Goal: Task Accomplishment & Management: Manage account settings

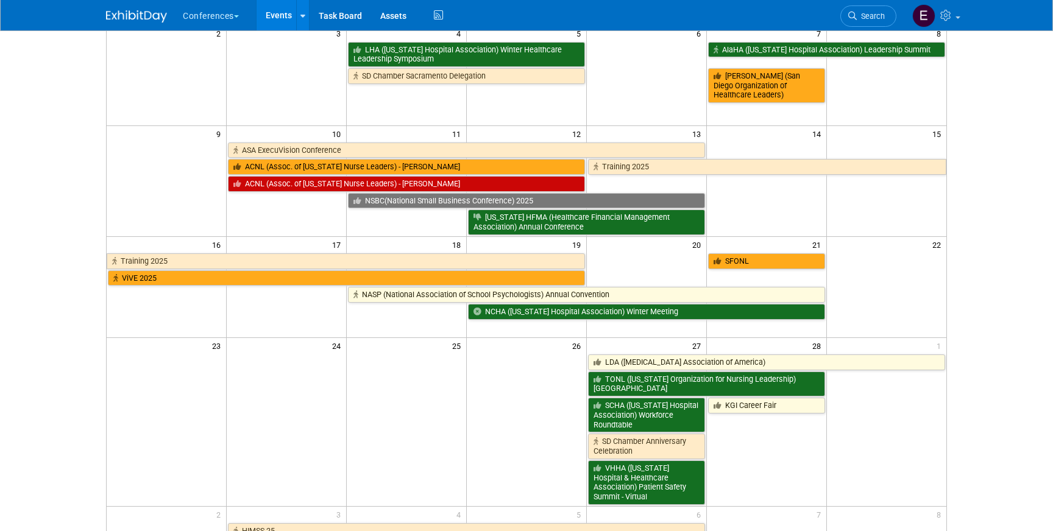
scroll to position [220, 0]
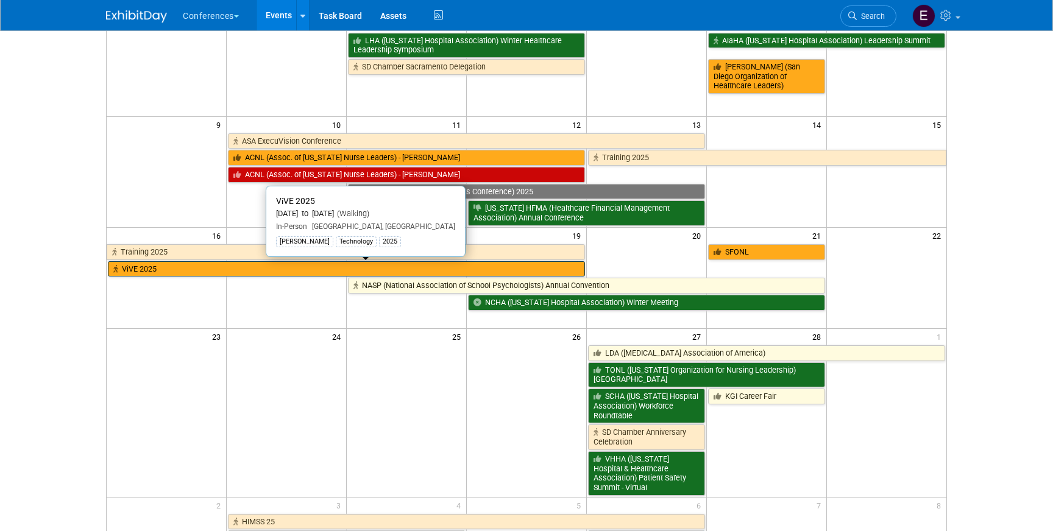
click at [180, 270] on link "ViVE 2025" at bounding box center [346, 269] width 477 height 16
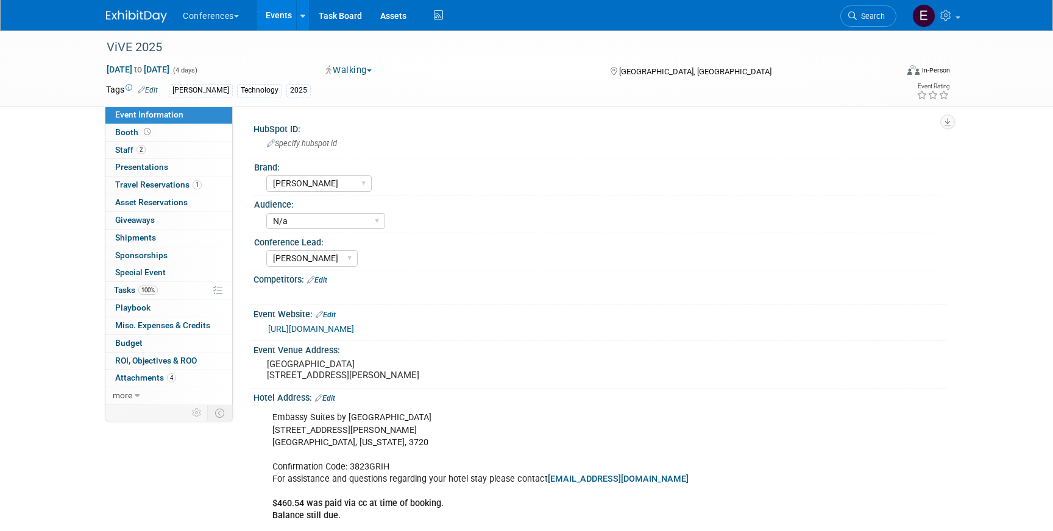
select select "[PERSON_NAME]"
select select "N/a"
select select "[PERSON_NAME]"
click at [149, 176] on div "0 Presentations 0 Presentations" at bounding box center [168, 168] width 127 height 18
click at [148, 181] on span "Travel Reservations 1" at bounding box center [158, 185] width 86 height 10
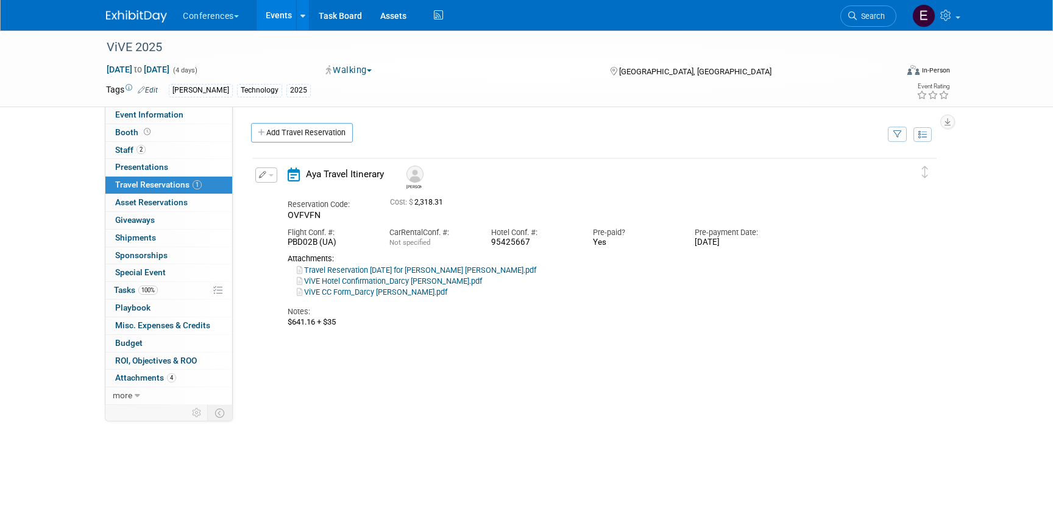
click at [261, 174] on icon "button" at bounding box center [263, 174] width 8 height 7
click at [276, 193] on button "Edit Reservation" at bounding box center [307, 197] width 103 height 18
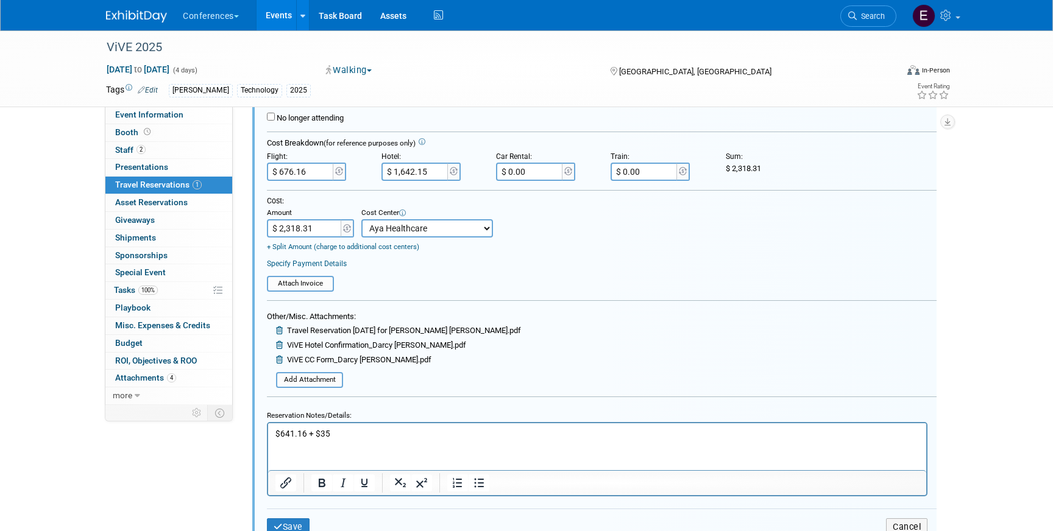
scroll to position [292, 0]
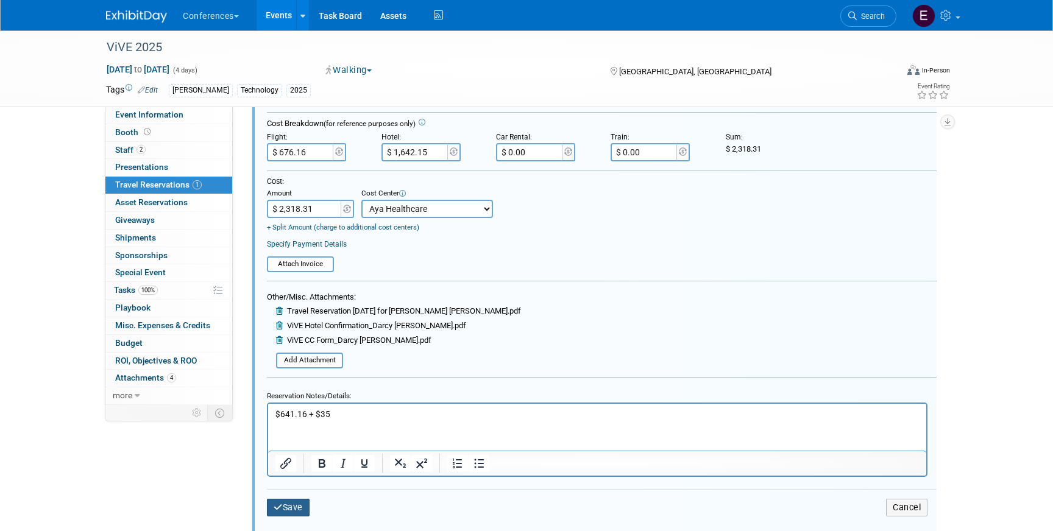
click at [288, 512] on button "Save" at bounding box center [288, 508] width 43 height 18
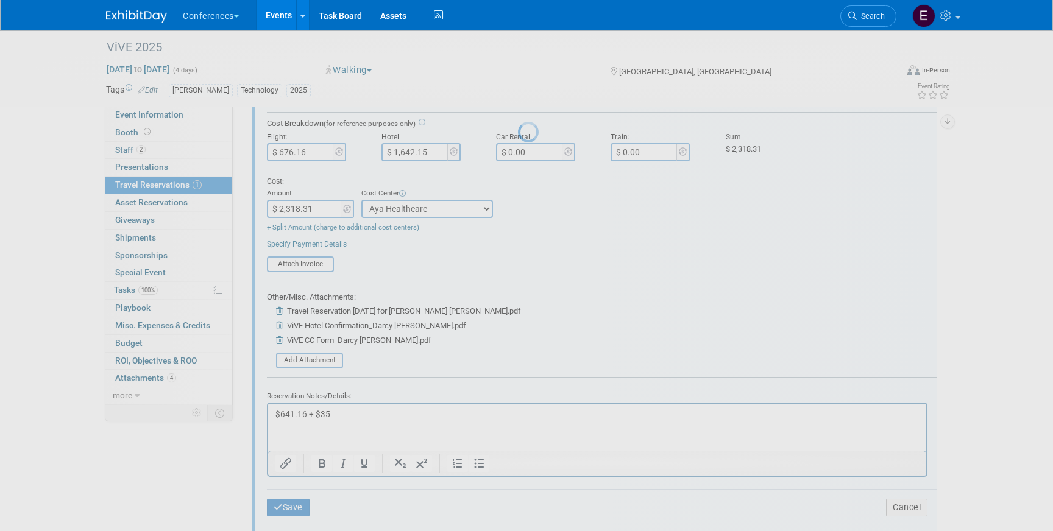
scroll to position [124, 0]
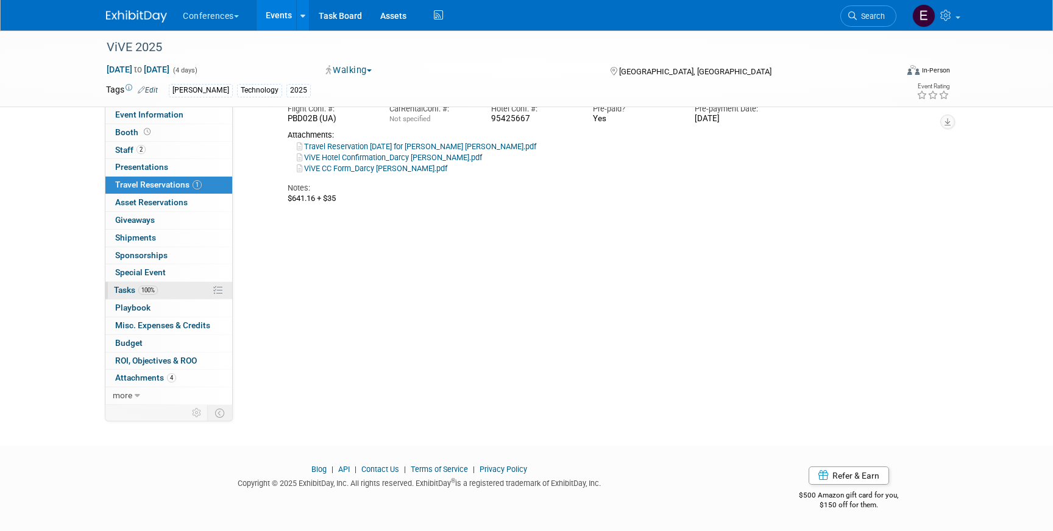
click at [135, 298] on link "100% Tasks 100%" at bounding box center [168, 290] width 127 height 17
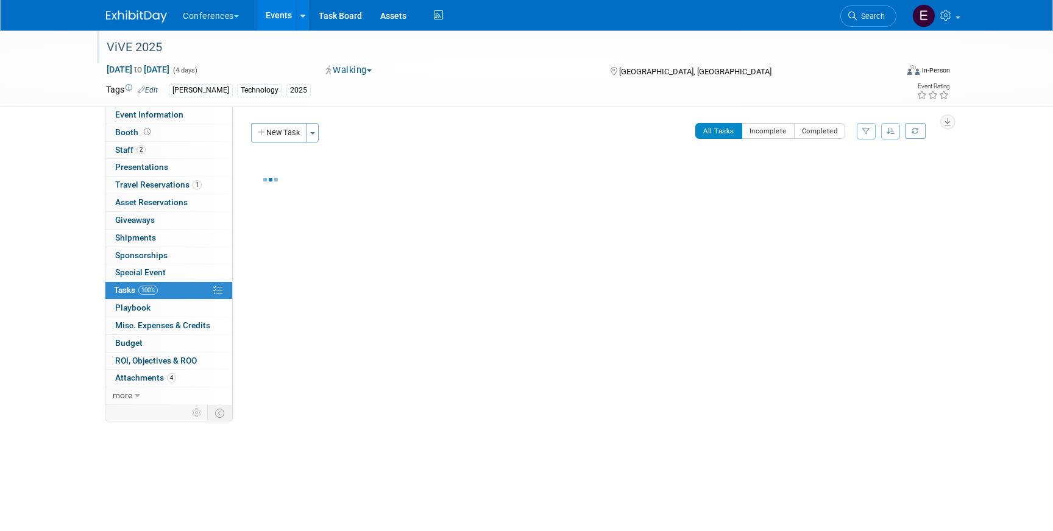
scroll to position [0, 0]
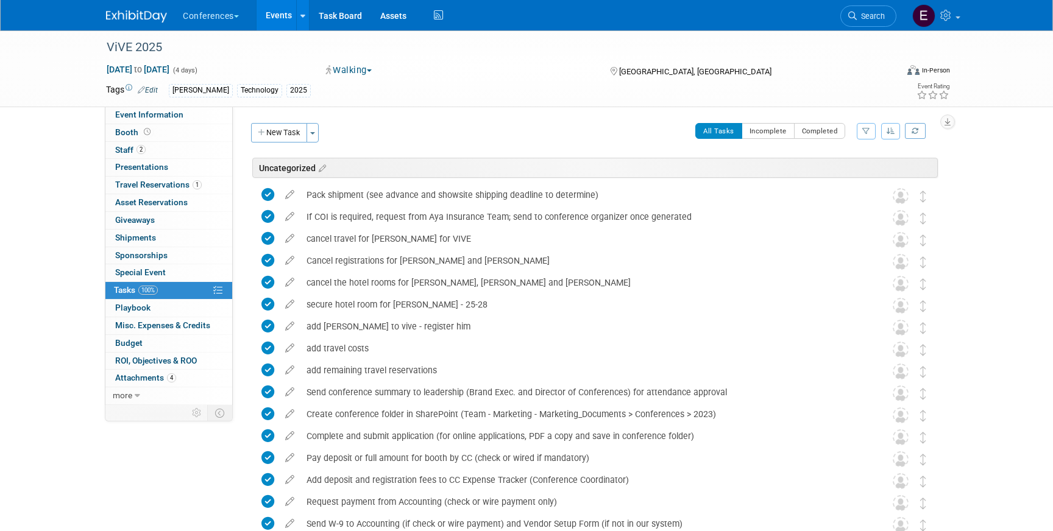
click at [128, 18] on img at bounding box center [136, 16] width 61 height 12
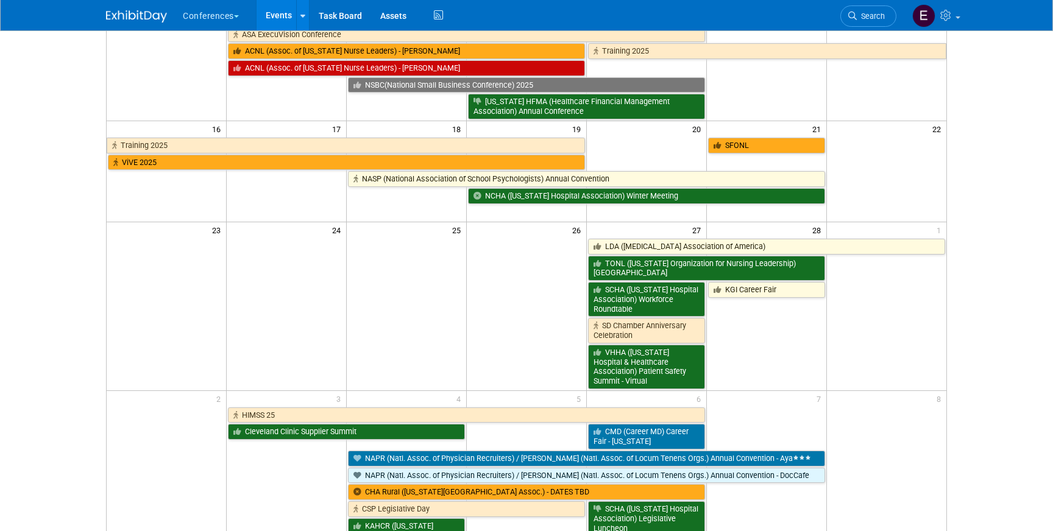
scroll to position [328, 0]
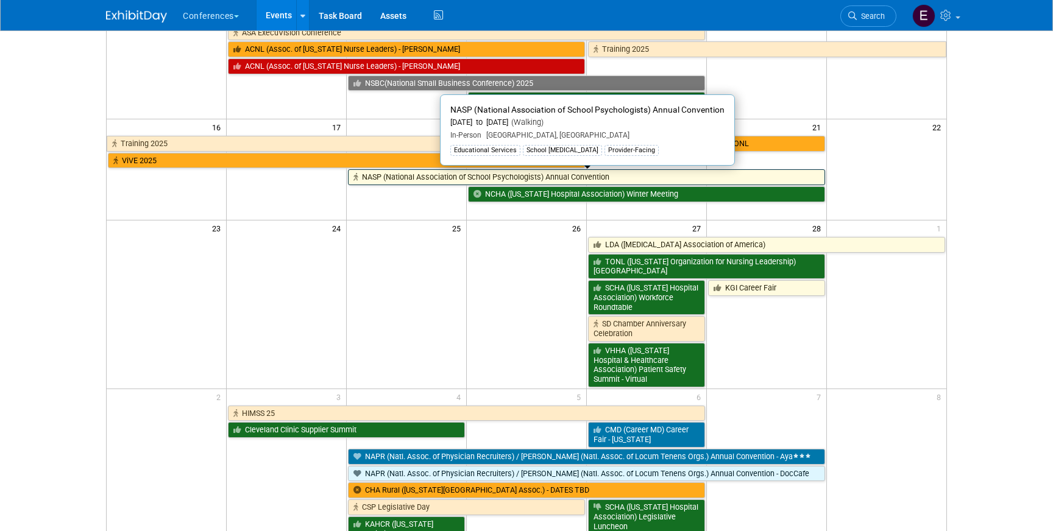
click at [404, 179] on link "NASP (National Association of School Psychologists) Annual Convention" at bounding box center [586, 177] width 476 height 16
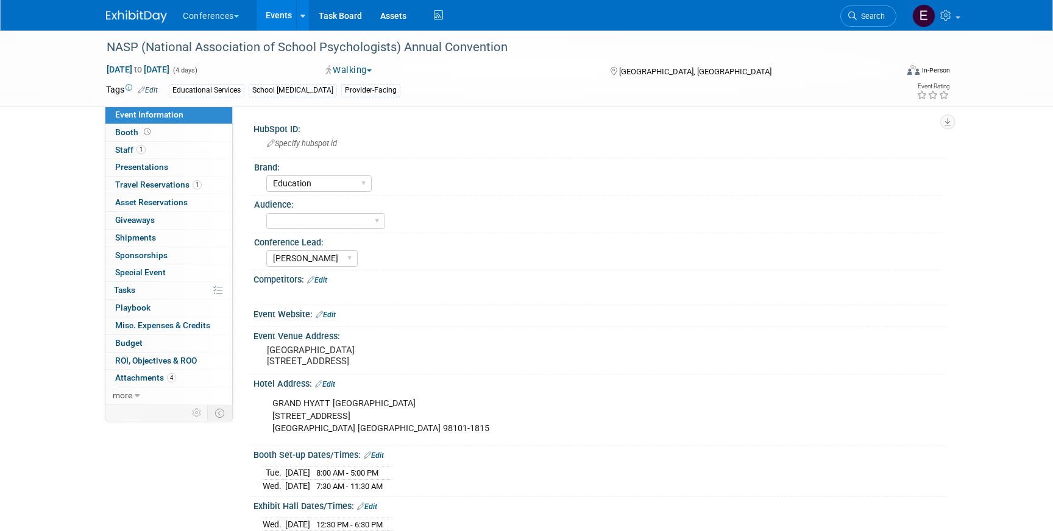
select select "Education"
select select "[PERSON_NAME]"
click at [144, 183] on span "Travel Reservations 1" at bounding box center [158, 185] width 86 height 10
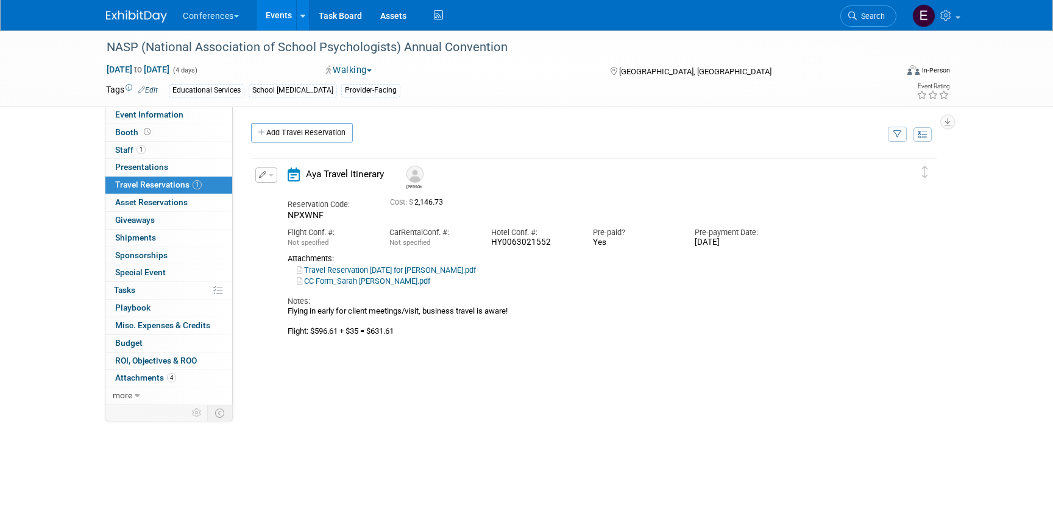
click at [269, 178] on button "button" at bounding box center [266, 175] width 22 height 15
click at [273, 192] on button "Edit Reservation" at bounding box center [307, 197] width 103 height 18
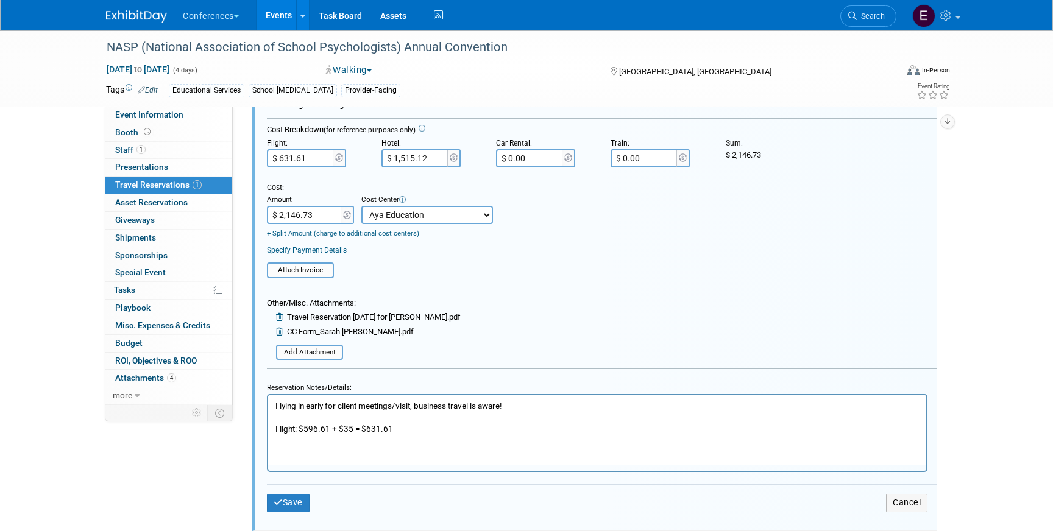
scroll to position [322, 0]
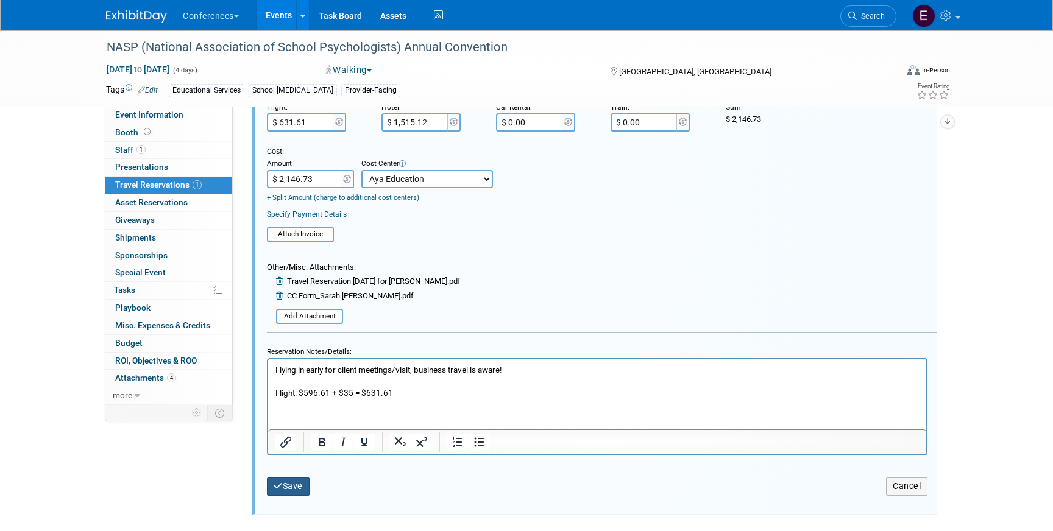
click at [299, 482] on button "Save" at bounding box center [288, 487] width 43 height 18
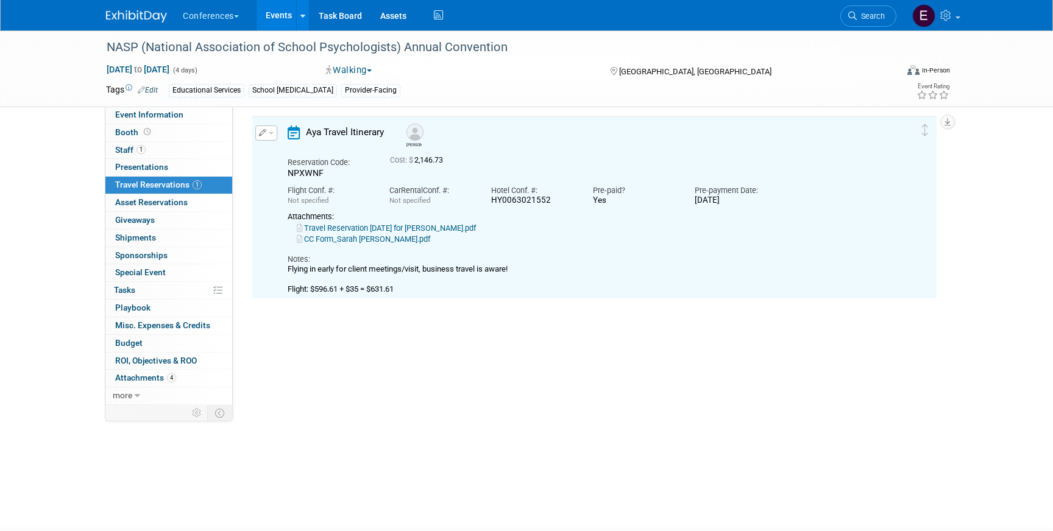
scroll to position [21, 0]
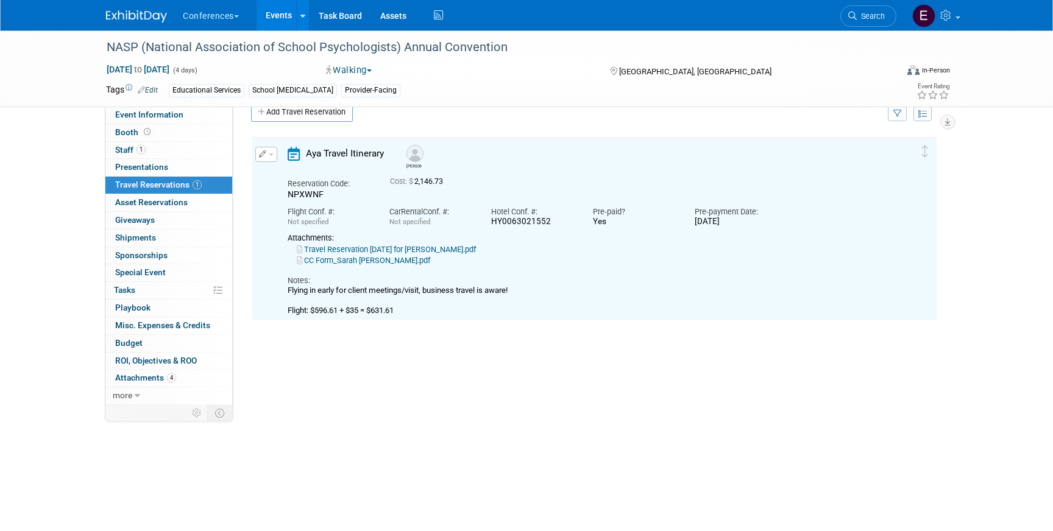
click at [138, 16] on img at bounding box center [136, 16] width 61 height 12
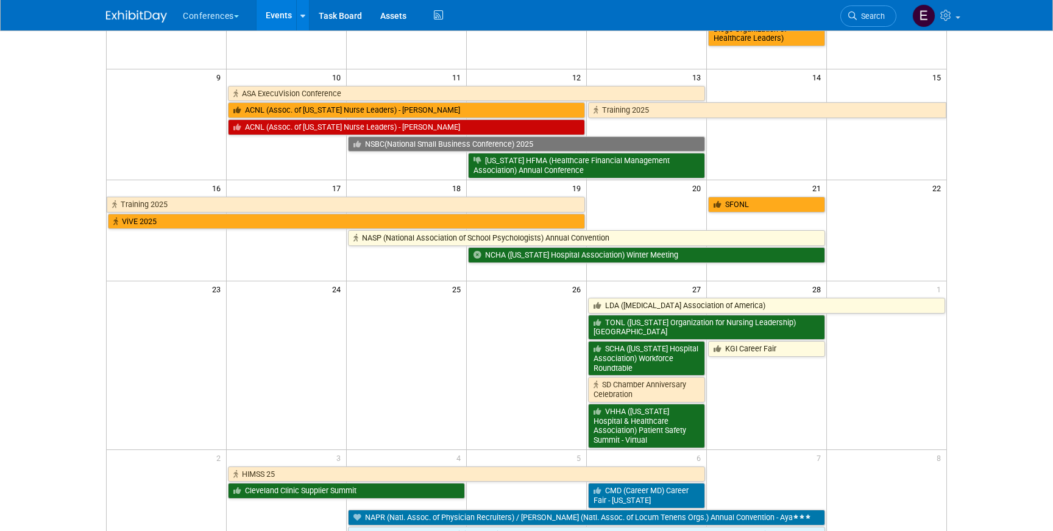
scroll to position [270, 0]
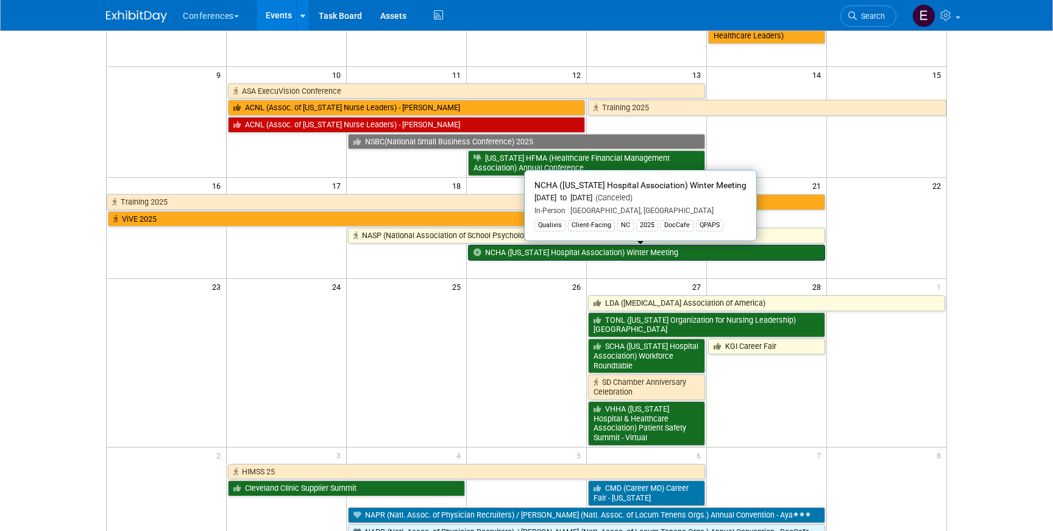
click at [552, 250] on link "NCHA ([US_STATE] Hospital Association) Winter Meeting" at bounding box center [646, 253] width 357 height 16
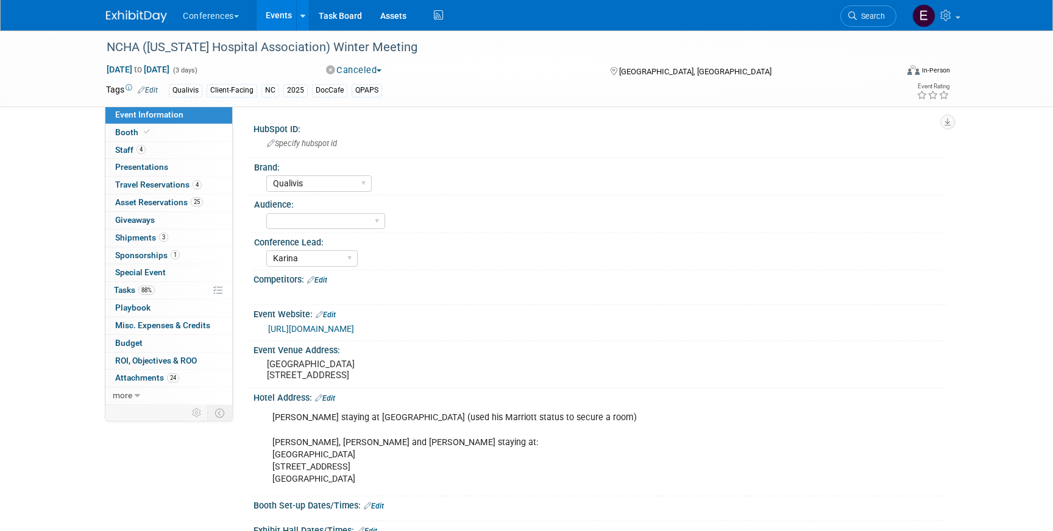
select select "Qualivis"
select select "Karina"
click at [110, 18] on img at bounding box center [136, 16] width 61 height 12
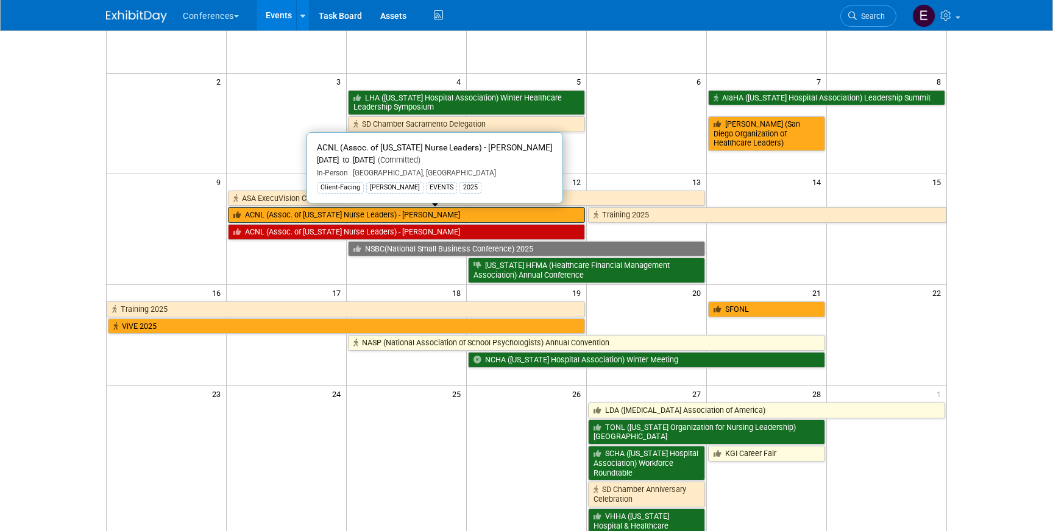
scroll to position [169, 0]
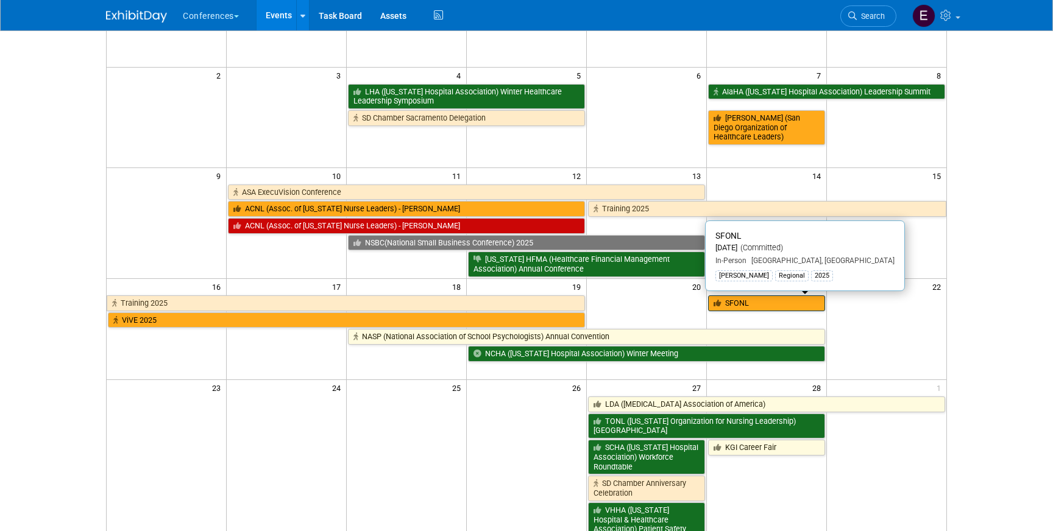
click at [742, 309] on link "SFONL" at bounding box center [766, 303] width 117 height 16
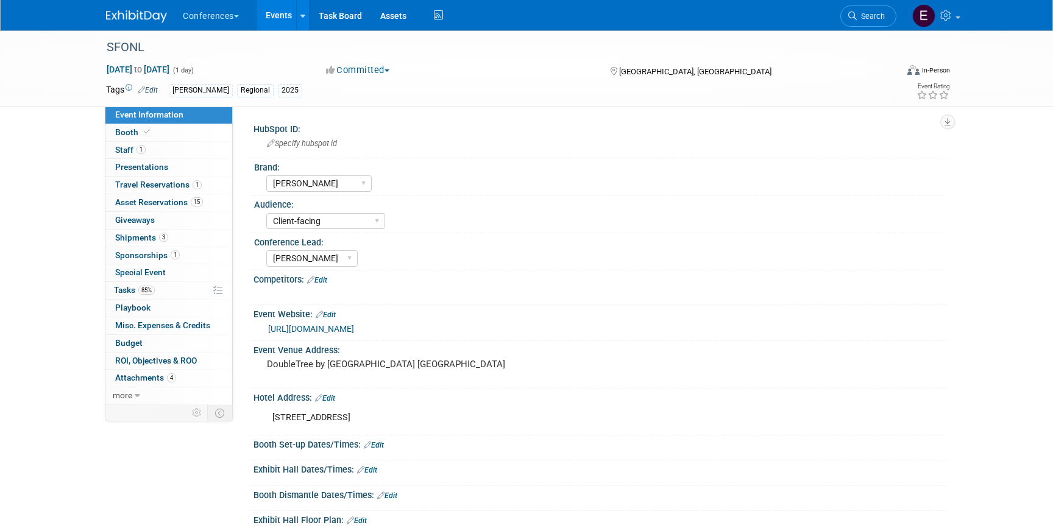
select select "[PERSON_NAME]"
select select "Client-facing"
select select "[PERSON_NAME]"
click at [155, 204] on span "Asset Reservations 15" at bounding box center [159, 202] width 88 height 10
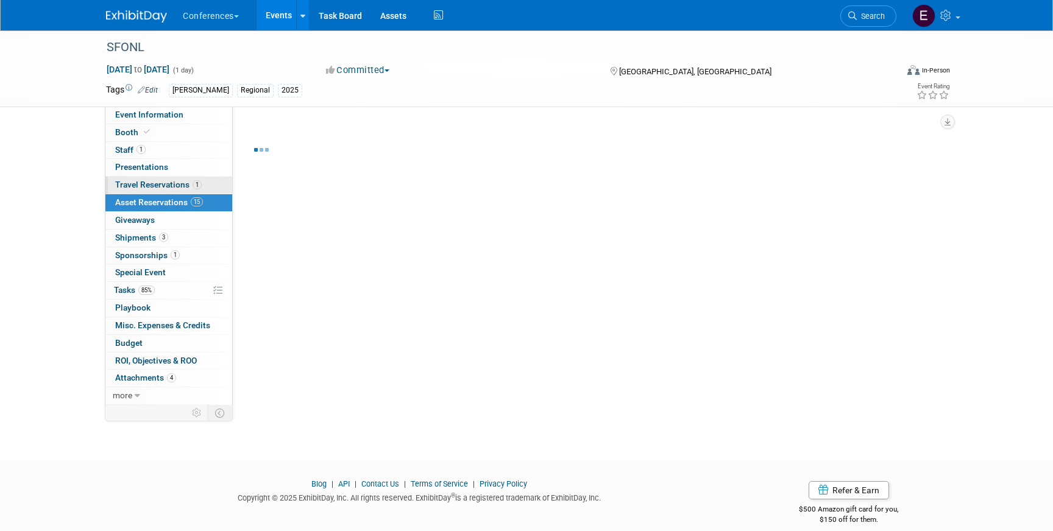
click at [154, 185] on span "Travel Reservations 1" at bounding box center [158, 185] width 86 height 10
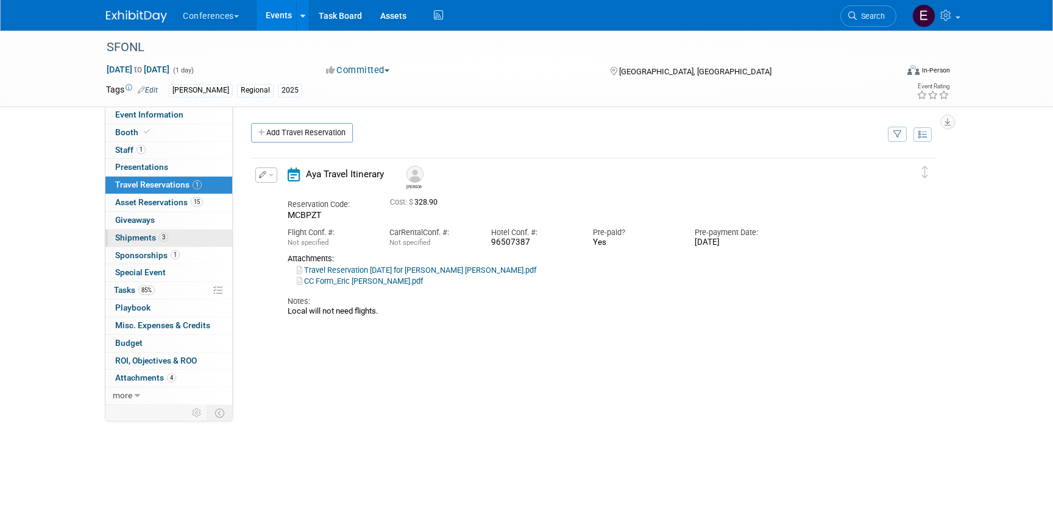
click at [131, 236] on span "Shipments 3" at bounding box center [141, 238] width 53 height 10
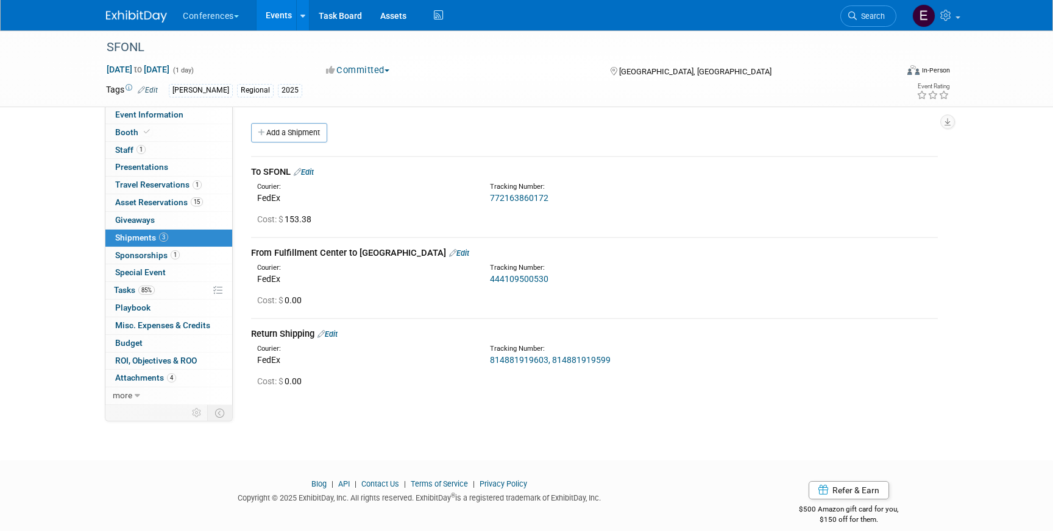
click at [314, 172] on link "Edit" at bounding box center [304, 172] width 20 height 9
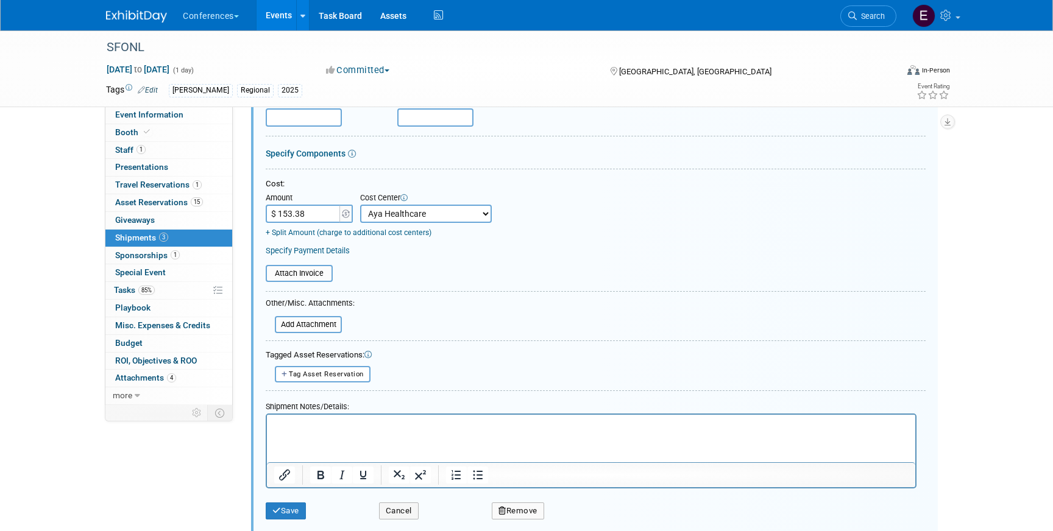
scroll to position [195, 0]
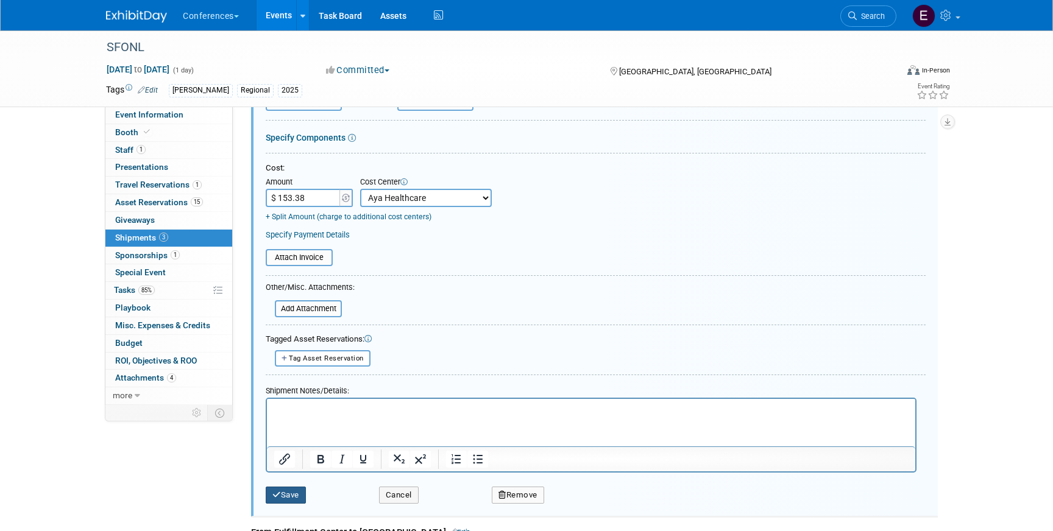
click at [281, 497] on button "Save" at bounding box center [286, 495] width 40 height 17
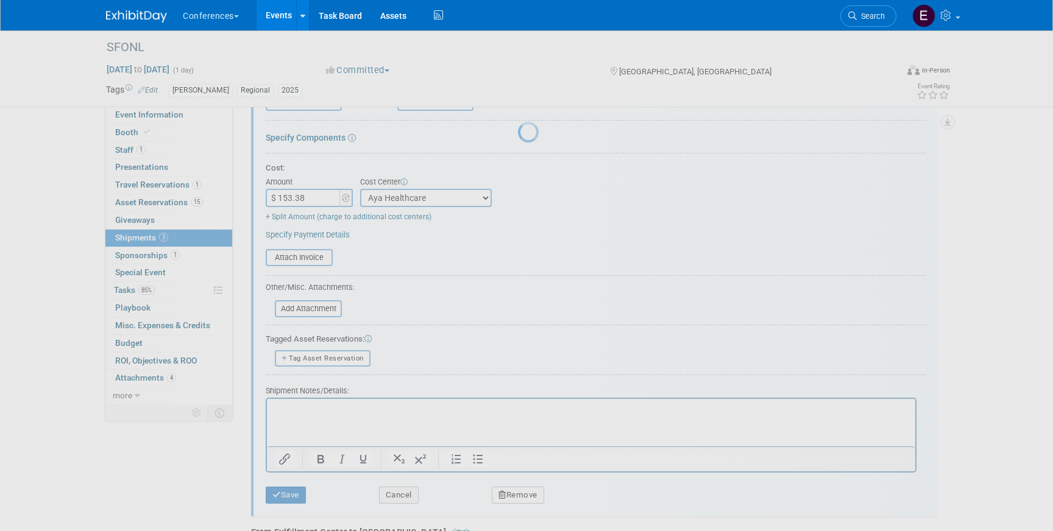
scroll to position [14, 0]
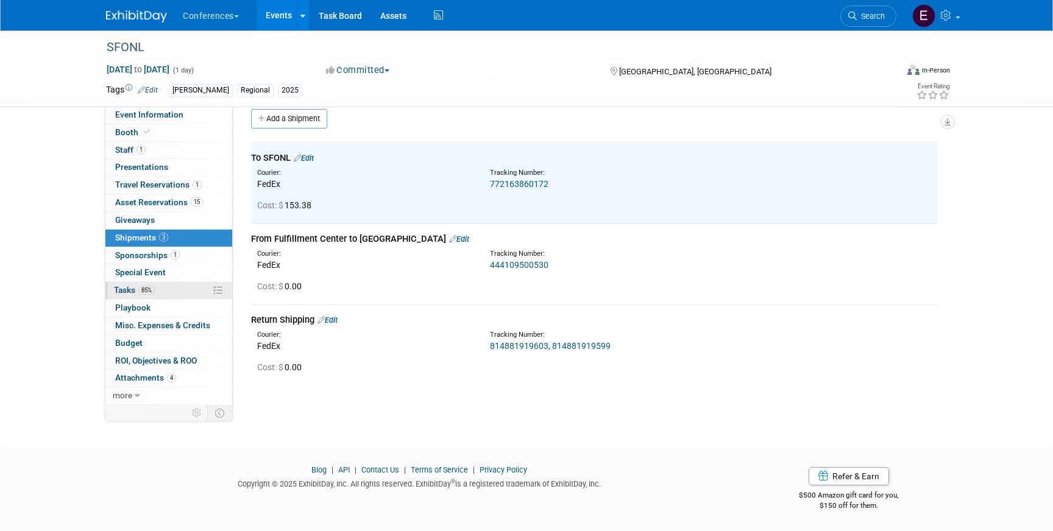
click at [133, 286] on span "Tasks 85%" at bounding box center [134, 290] width 41 height 10
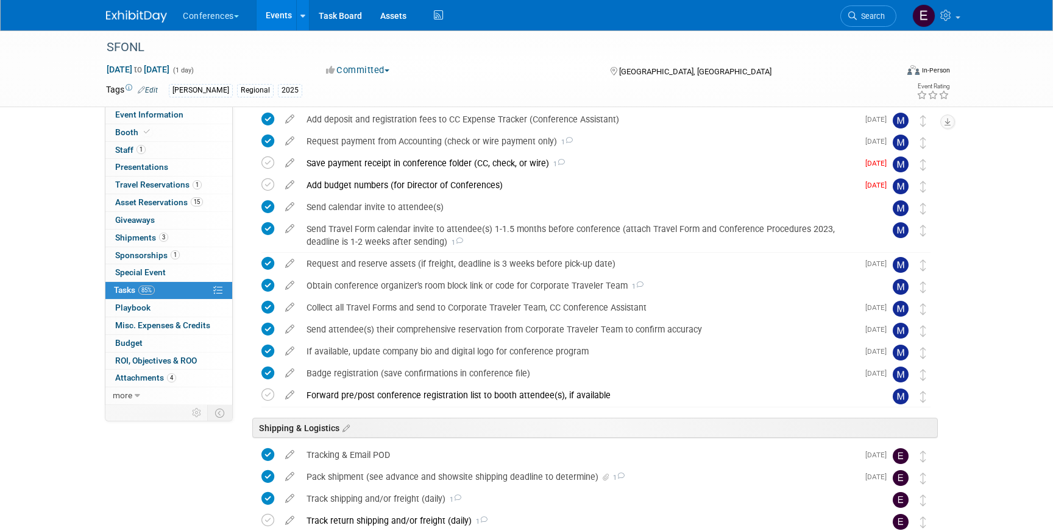
scroll to position [408, 0]
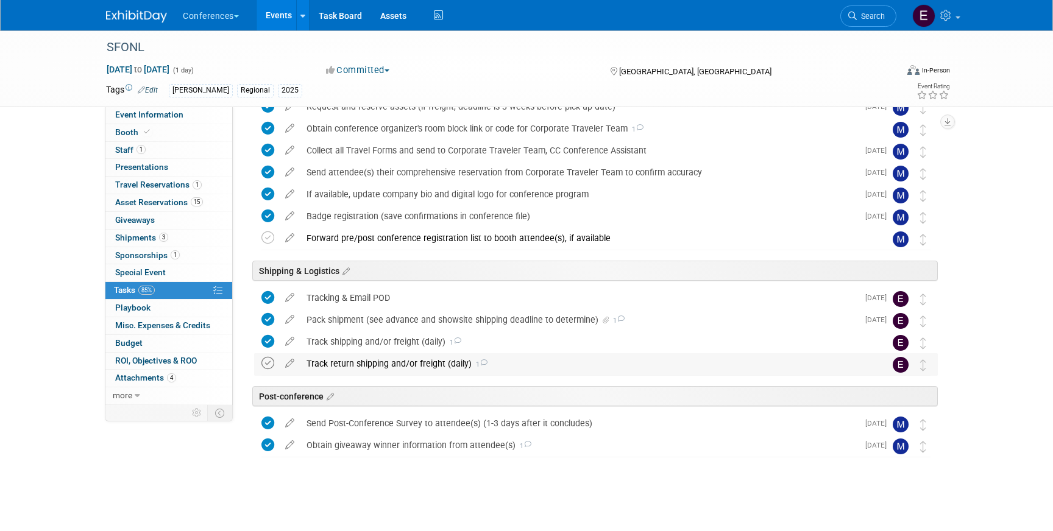
click at [265, 361] on icon at bounding box center [267, 363] width 13 height 13
click at [148, 238] on span "Shipments 3" at bounding box center [141, 238] width 53 height 10
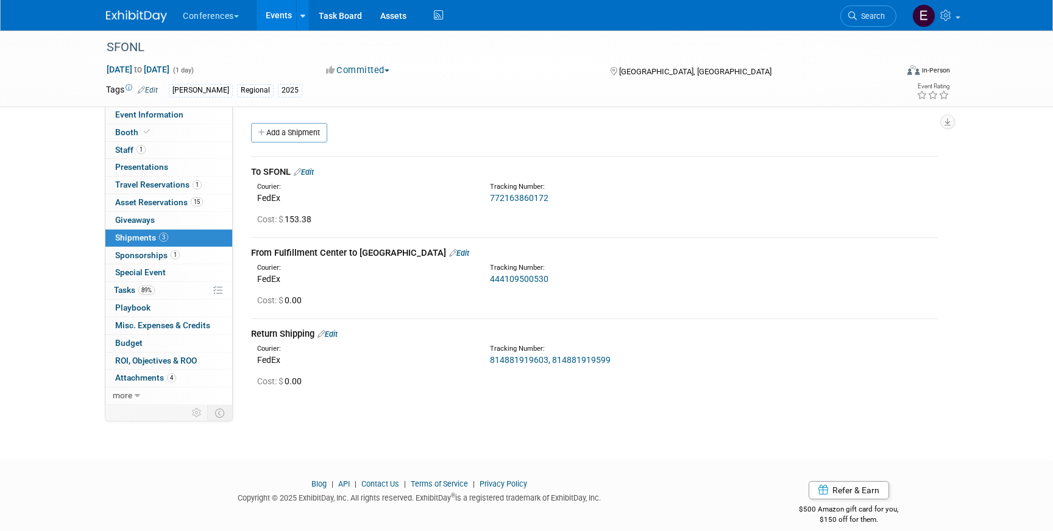
click at [125, 16] on img at bounding box center [136, 16] width 61 height 12
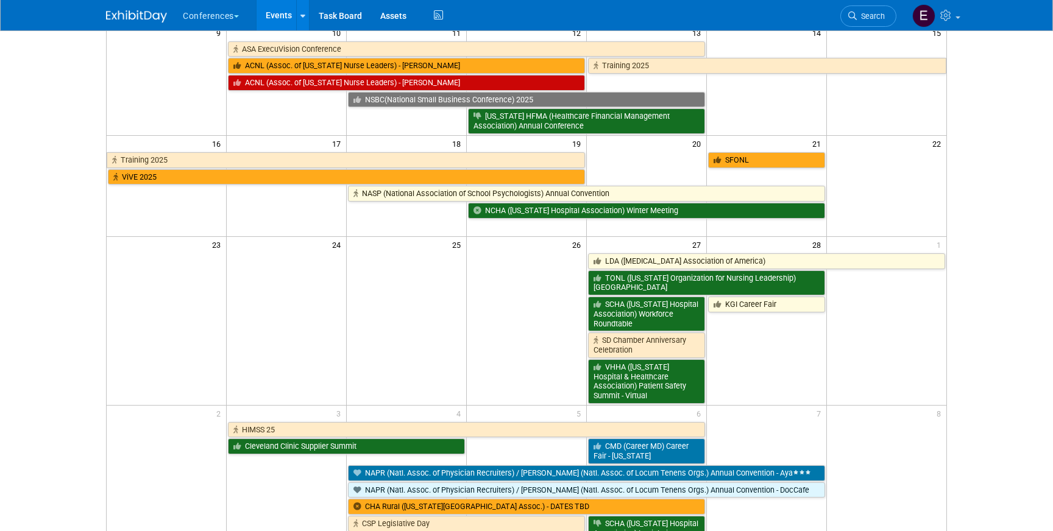
scroll to position [308, 0]
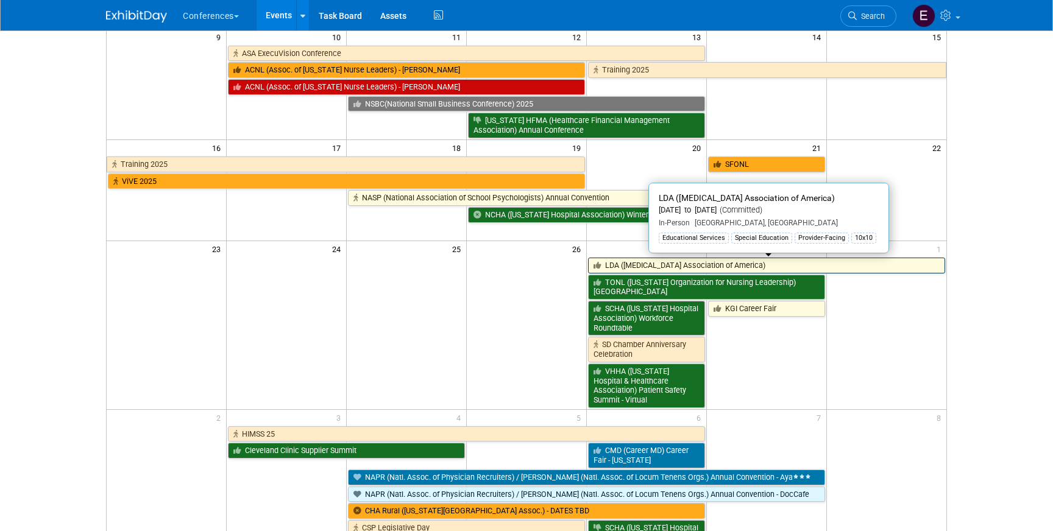
click at [616, 262] on link "LDA ([MEDICAL_DATA] Association of America)" at bounding box center [766, 266] width 357 height 16
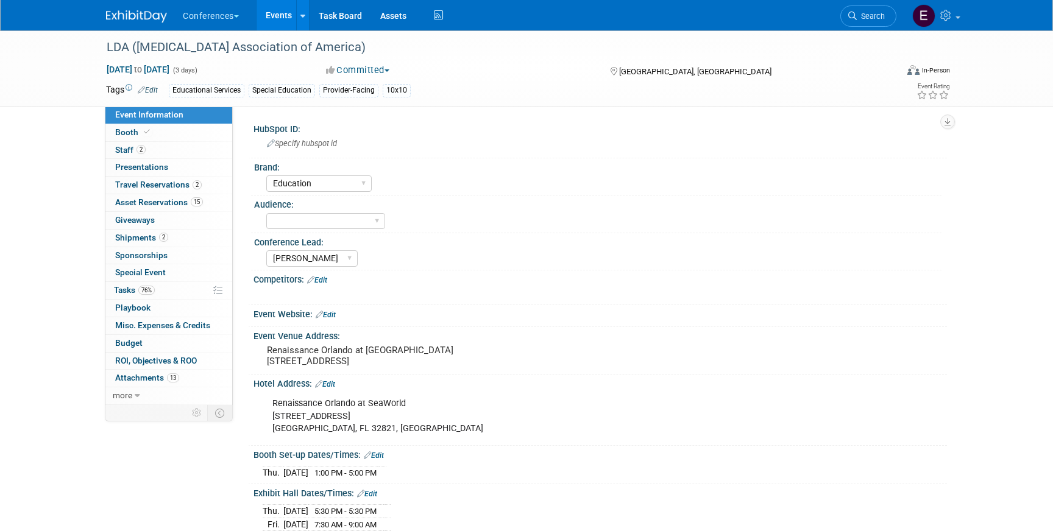
select select "Education"
select select "[PERSON_NAME]"
click at [144, 243] on link "2 Shipments 2" at bounding box center [168, 238] width 127 height 17
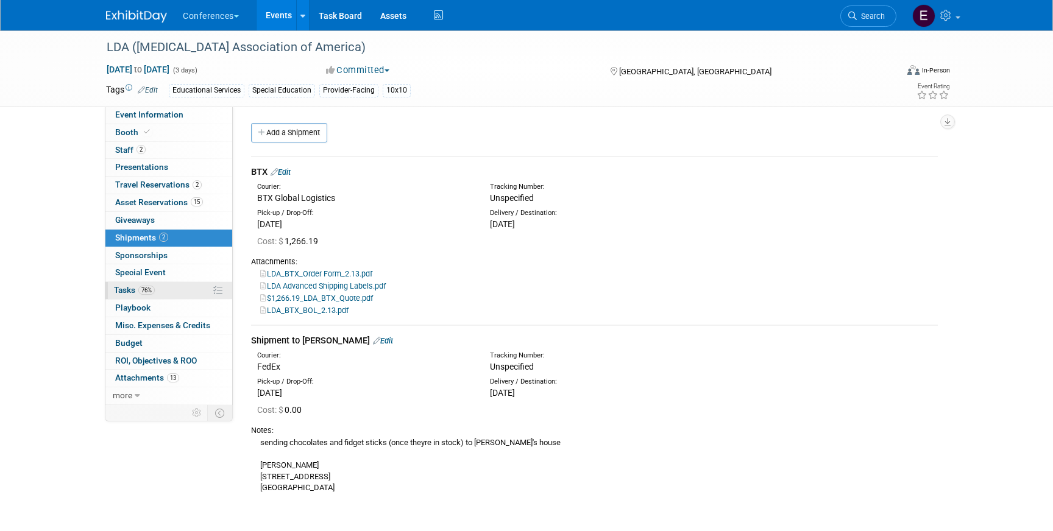
click at [175, 290] on link "76% Tasks 76%" at bounding box center [168, 290] width 127 height 17
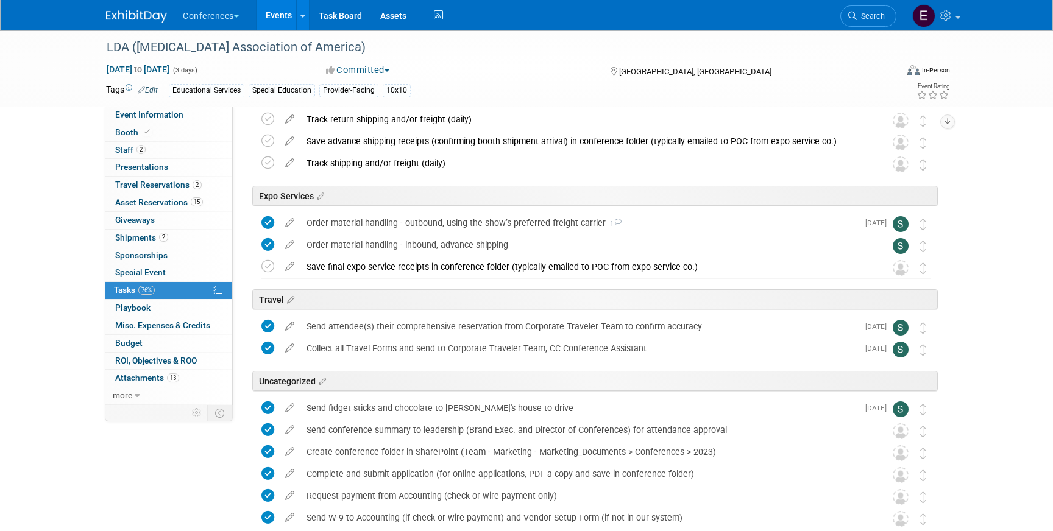
scroll to position [187, 0]
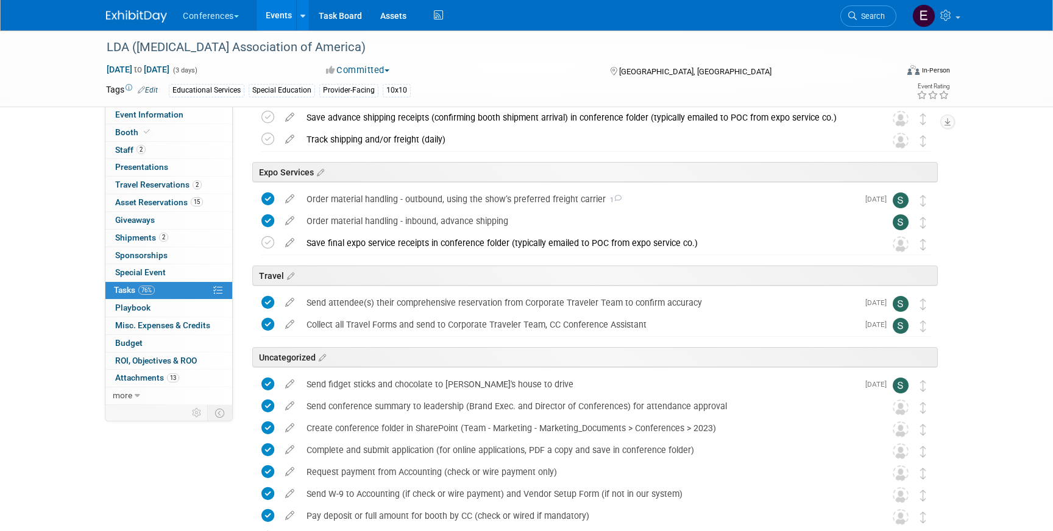
click at [141, 15] on img at bounding box center [136, 16] width 61 height 12
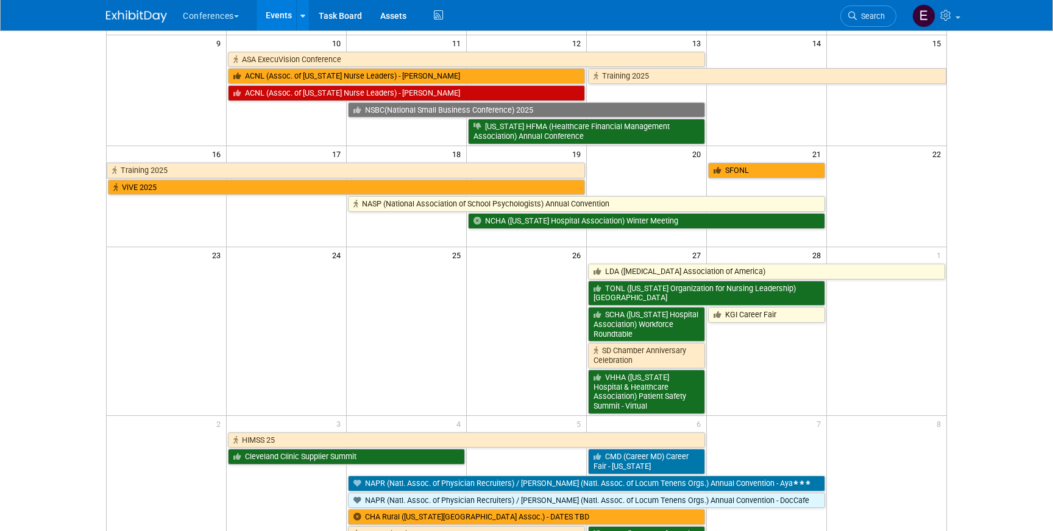
scroll to position [321, 0]
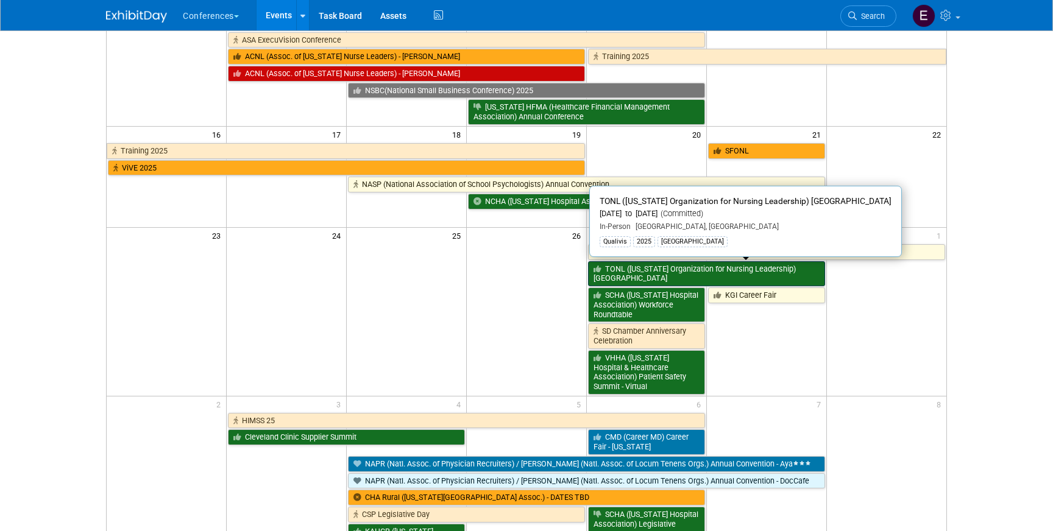
click at [616, 272] on link "TONL ([US_STATE] Organization for Nursing Leadership) [GEOGRAPHIC_DATA]" at bounding box center [706, 273] width 237 height 25
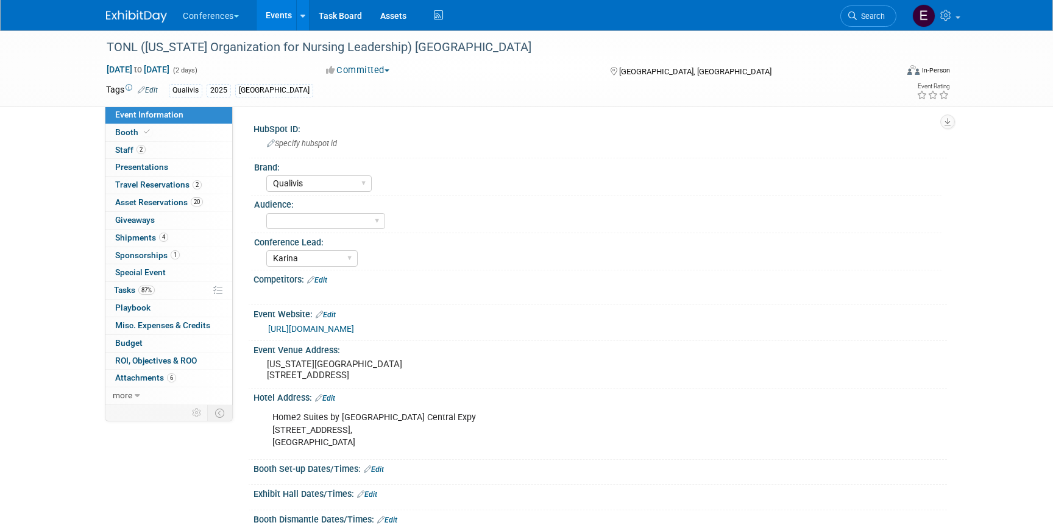
select select "Qualivis"
select select "Karina"
click at [160, 233] on span "4" at bounding box center [163, 237] width 9 height 9
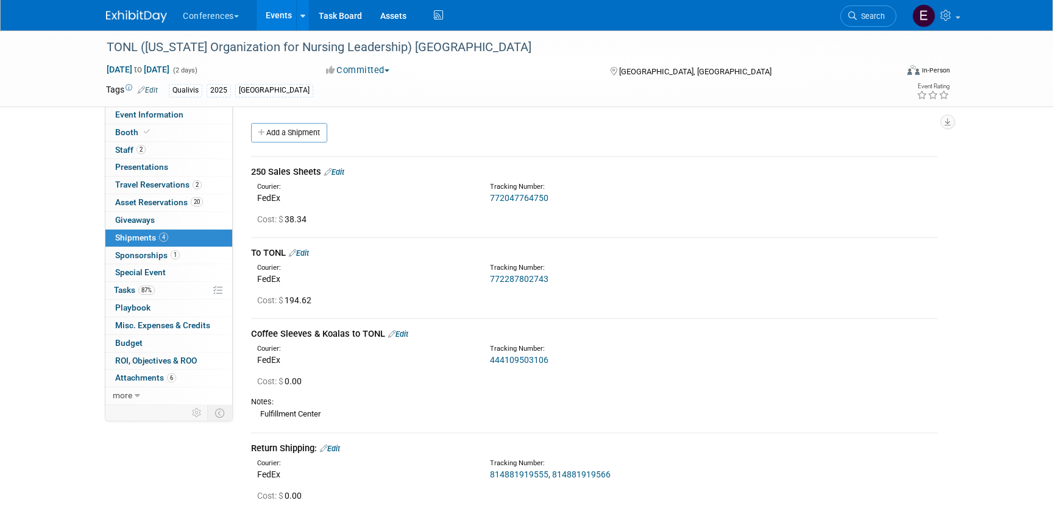
click at [334, 171] on link "Edit" at bounding box center [334, 172] width 20 height 9
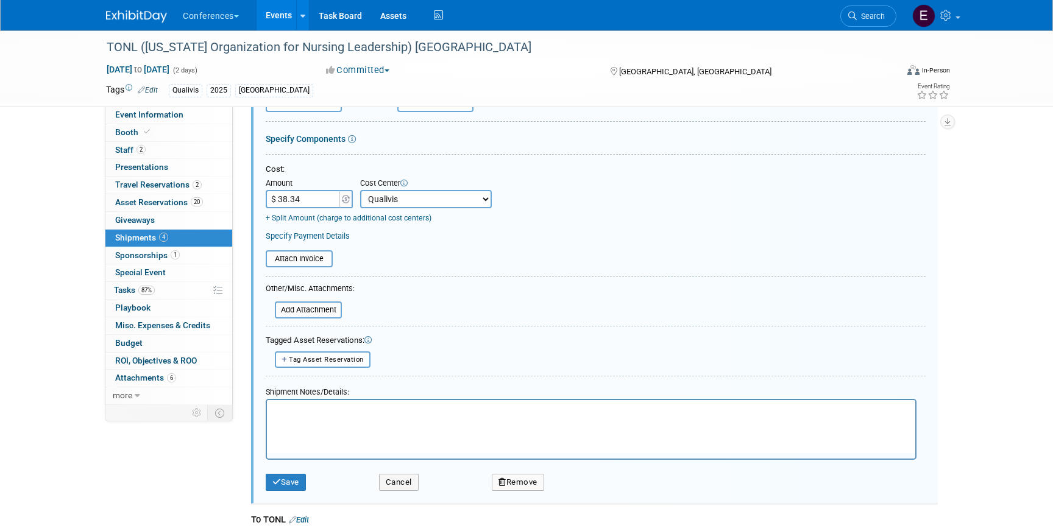
scroll to position [203, 0]
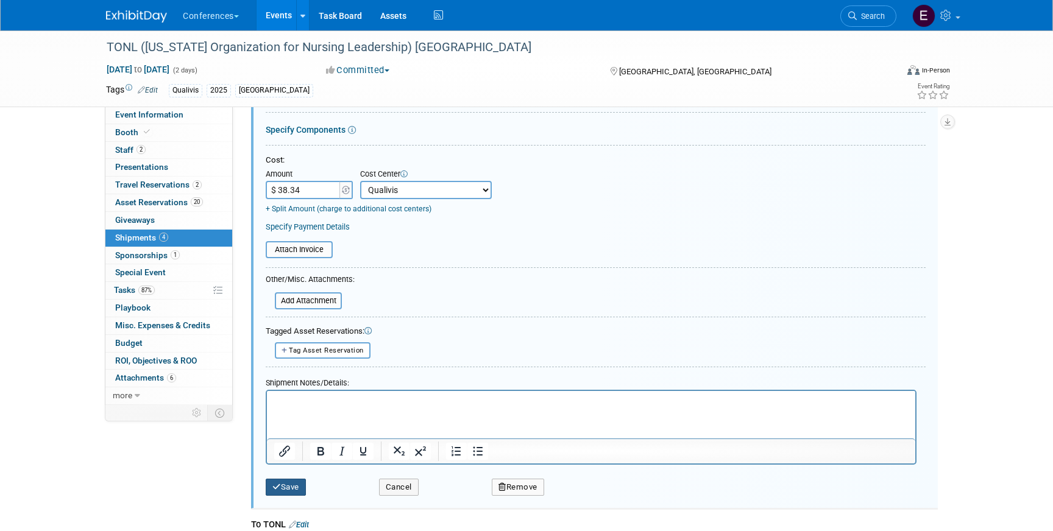
click at [278, 487] on icon "submit" at bounding box center [276, 487] width 9 height 8
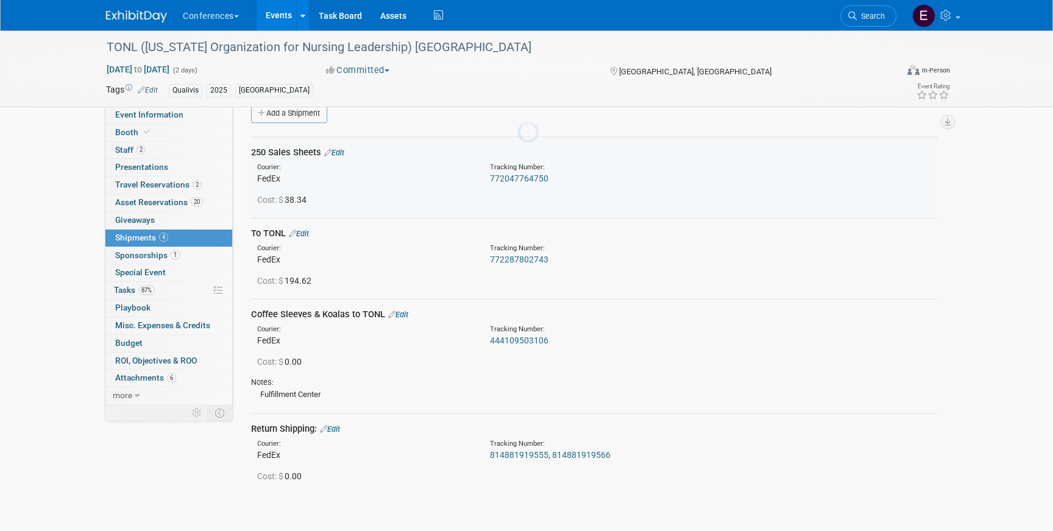
scroll to position [18, 0]
click at [399, 316] on link "Edit" at bounding box center [398, 315] width 20 height 9
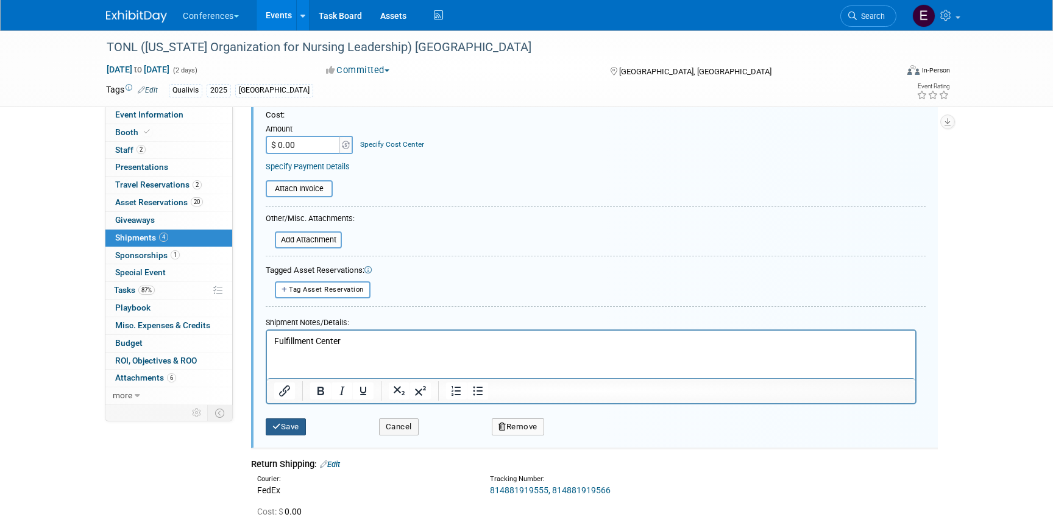
scroll to position [411, 0]
click at [277, 425] on icon "submit" at bounding box center [276, 426] width 9 height 8
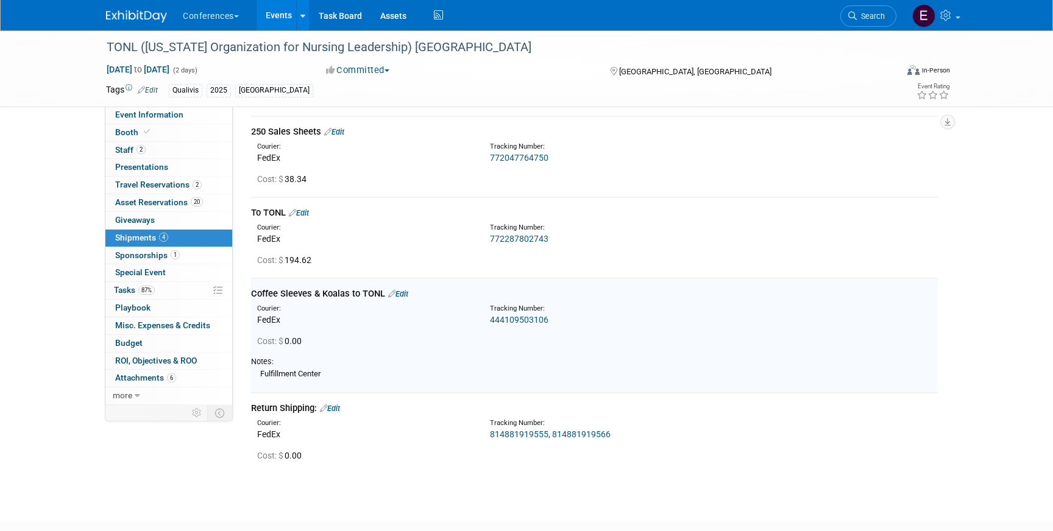
click at [303, 211] on link "Edit" at bounding box center [299, 212] width 20 height 9
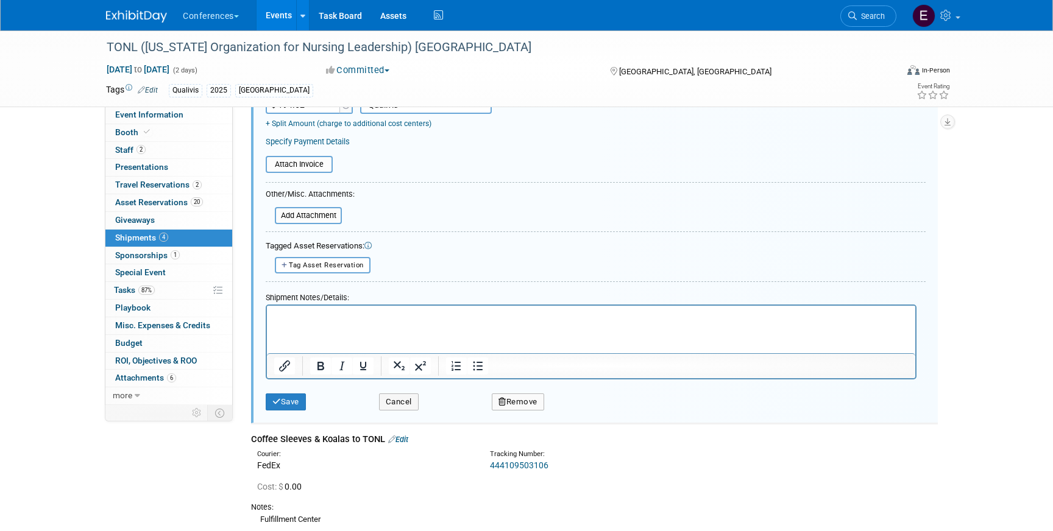
scroll to position [393, 0]
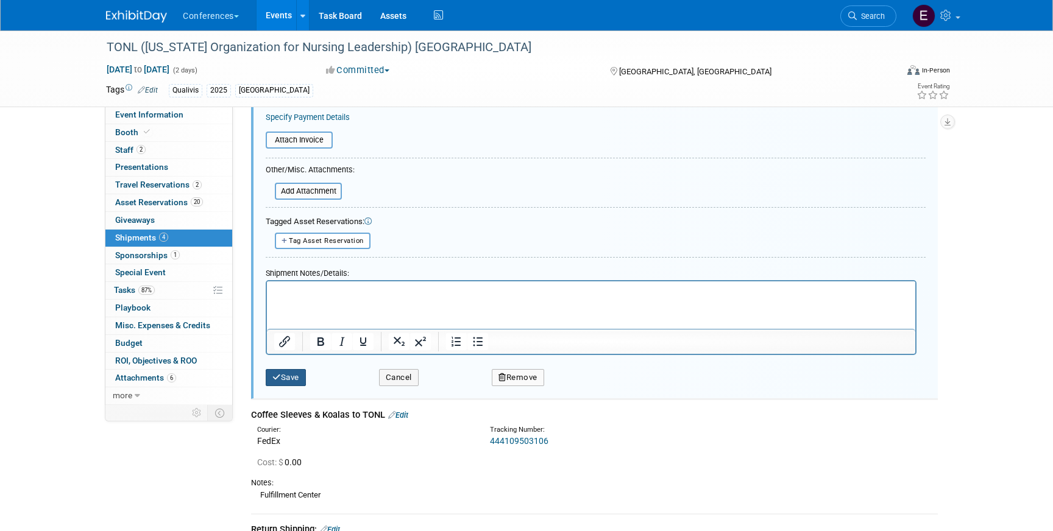
click at [297, 375] on button "Save" at bounding box center [286, 377] width 40 height 17
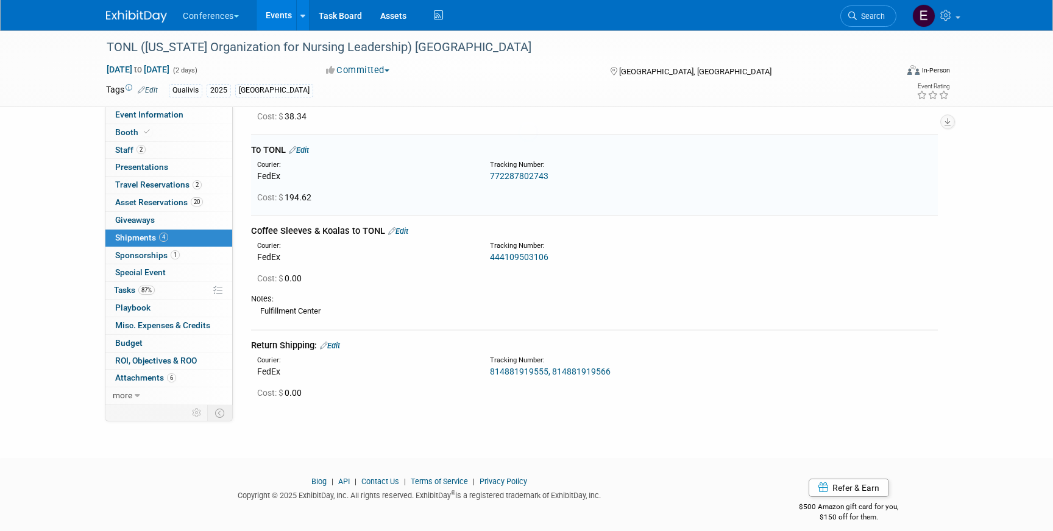
scroll to position [99, 0]
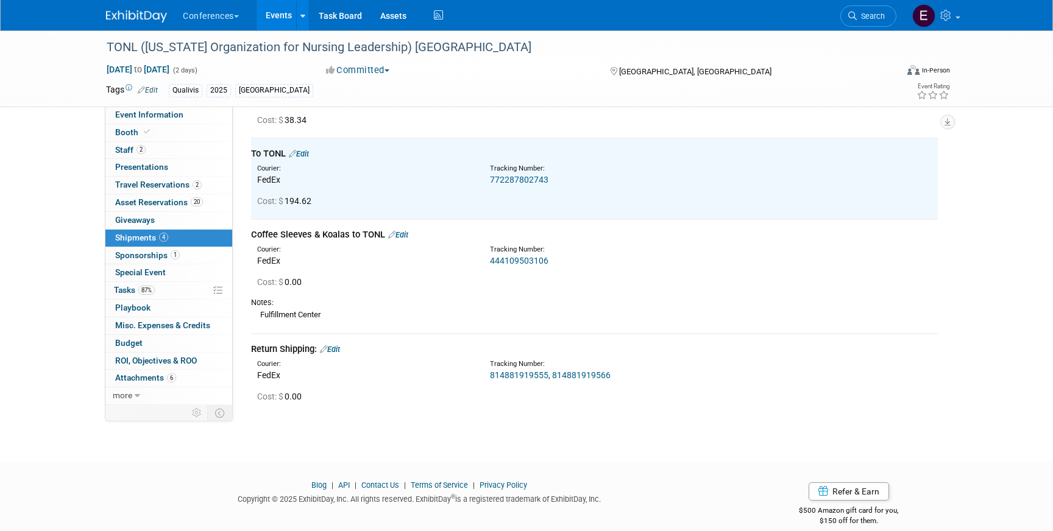
click at [116, 17] on img at bounding box center [136, 16] width 61 height 12
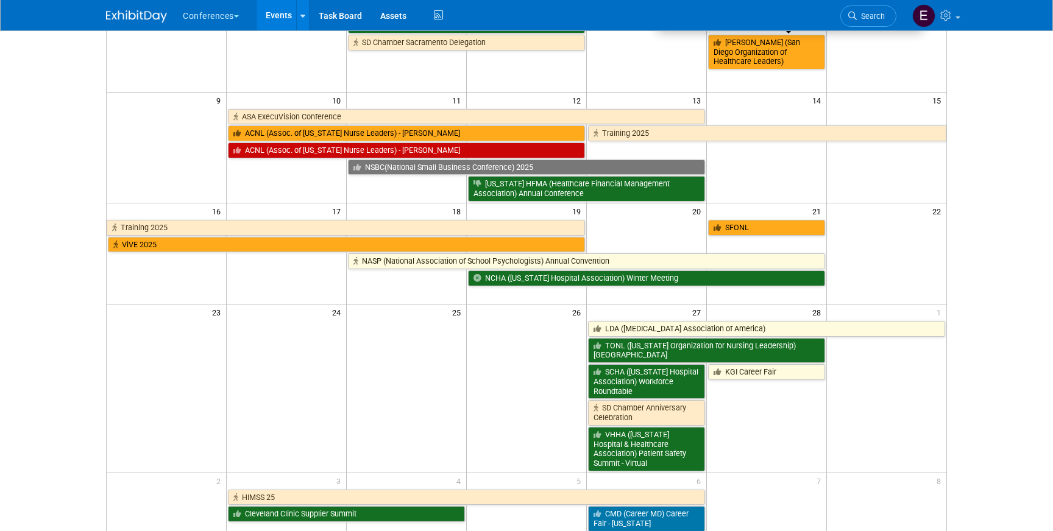
scroll to position [258, 0]
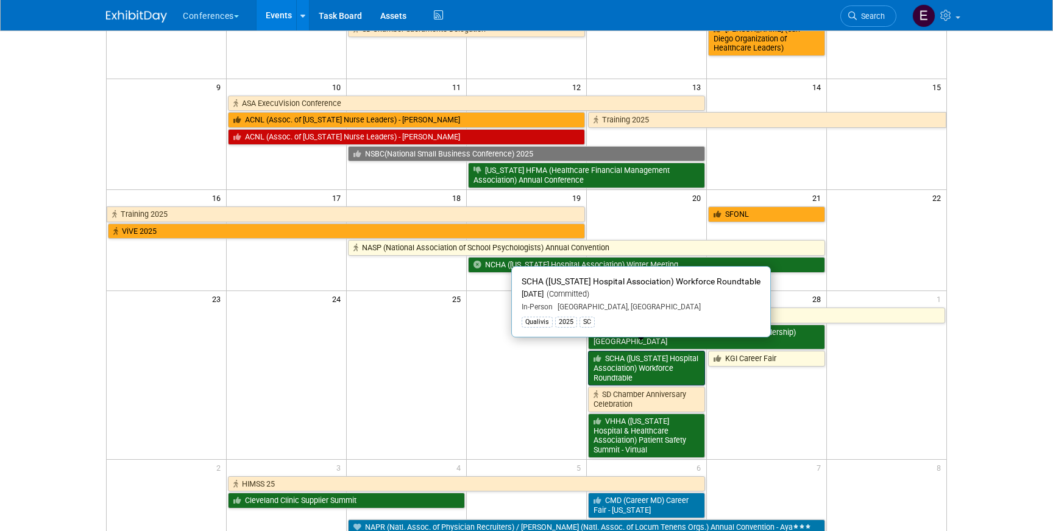
click at [641, 354] on link "SCHA ([US_STATE] Hospital Association) Workforce Roundtable" at bounding box center [646, 368] width 117 height 35
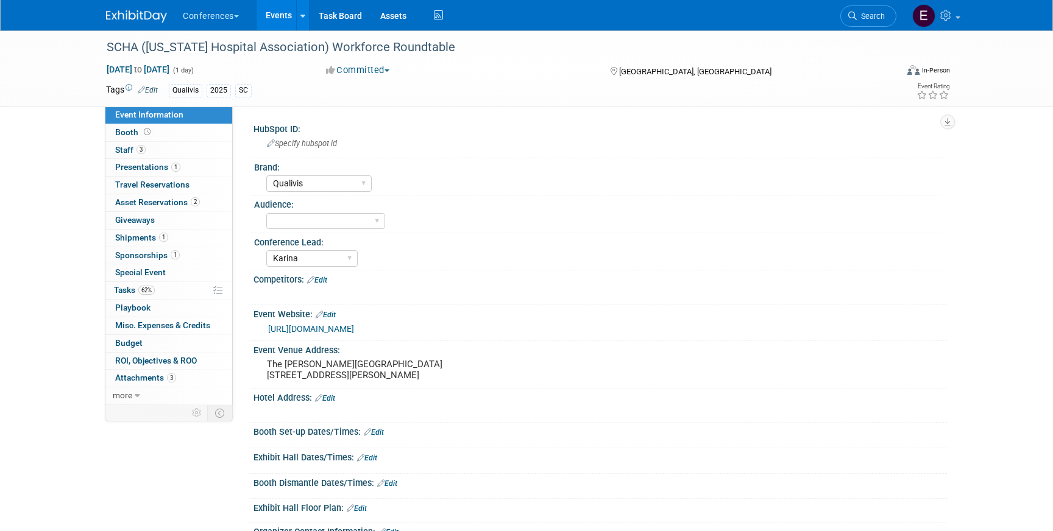
select select "Qualivis"
select select "Karina"
click at [150, 236] on span "Shipments 1" at bounding box center [141, 238] width 53 height 10
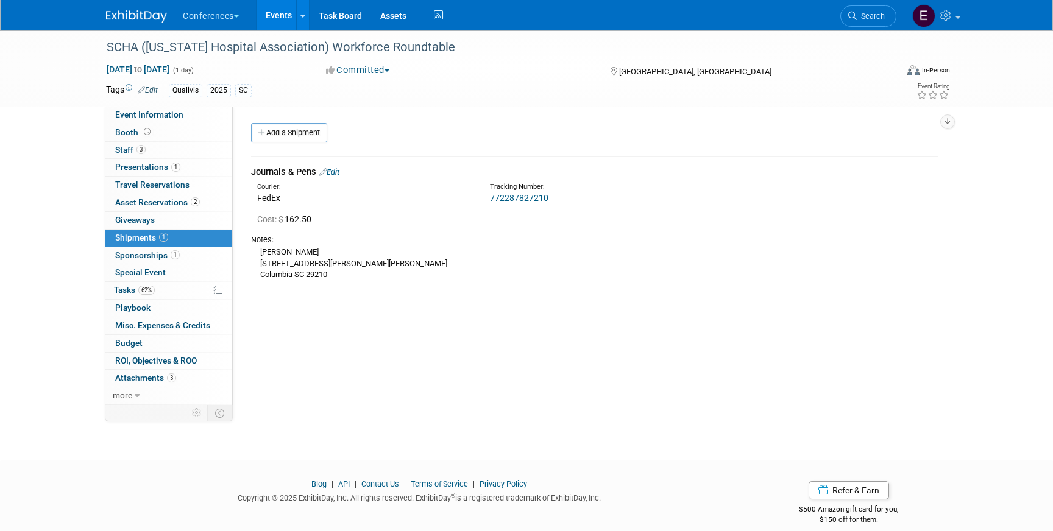
click at [339, 173] on link "Edit" at bounding box center [329, 172] width 20 height 9
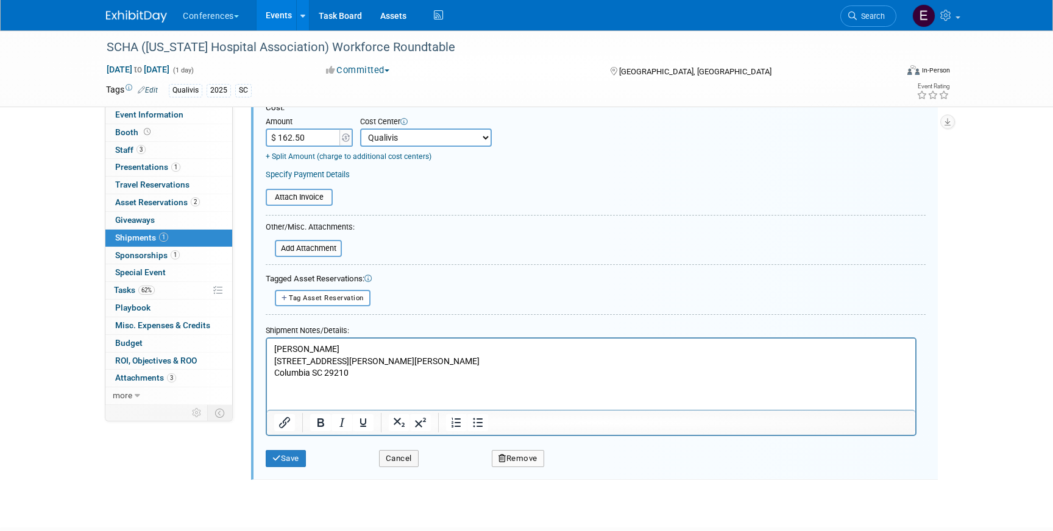
scroll to position [337, 0]
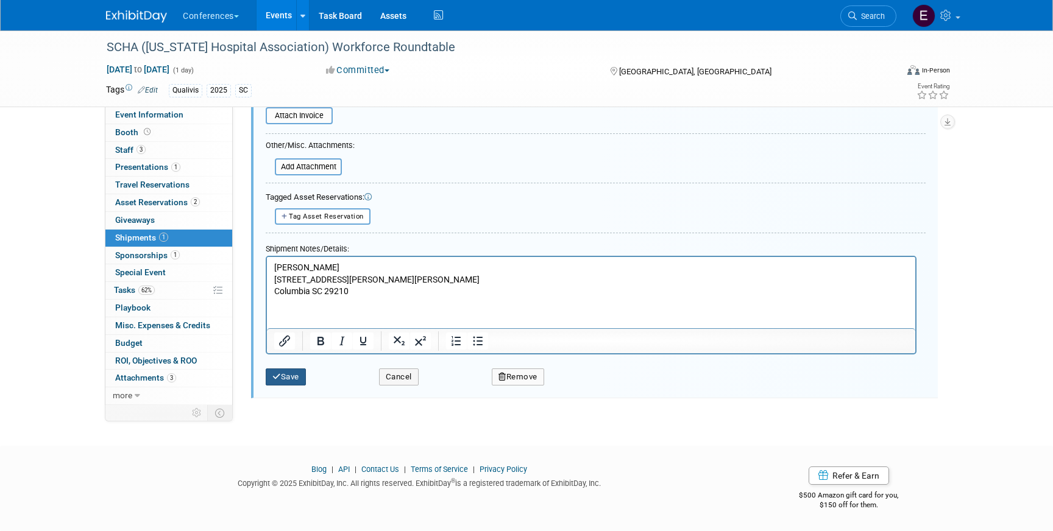
click at [277, 378] on icon "submit" at bounding box center [276, 377] width 9 height 8
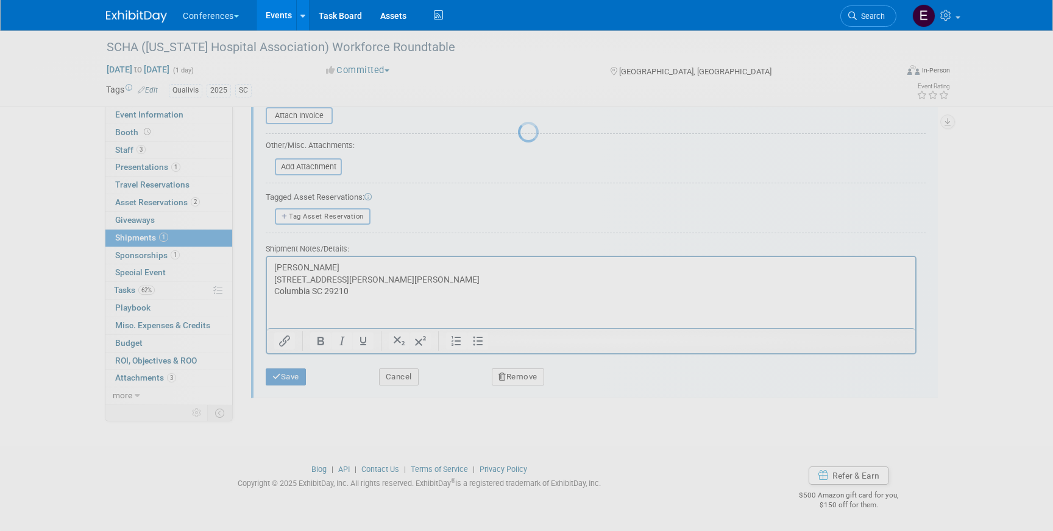
scroll to position [14, 0]
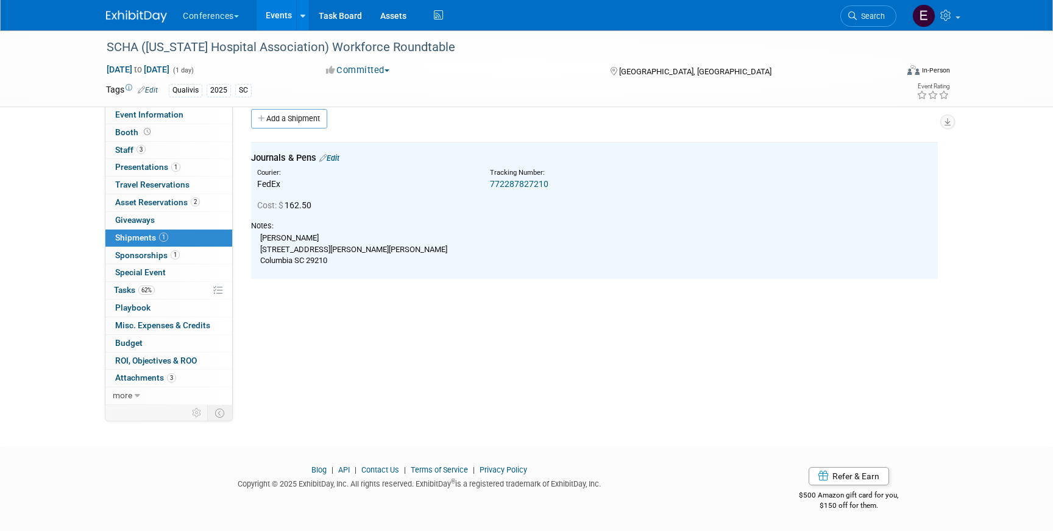
click at [124, 20] on img at bounding box center [136, 16] width 61 height 12
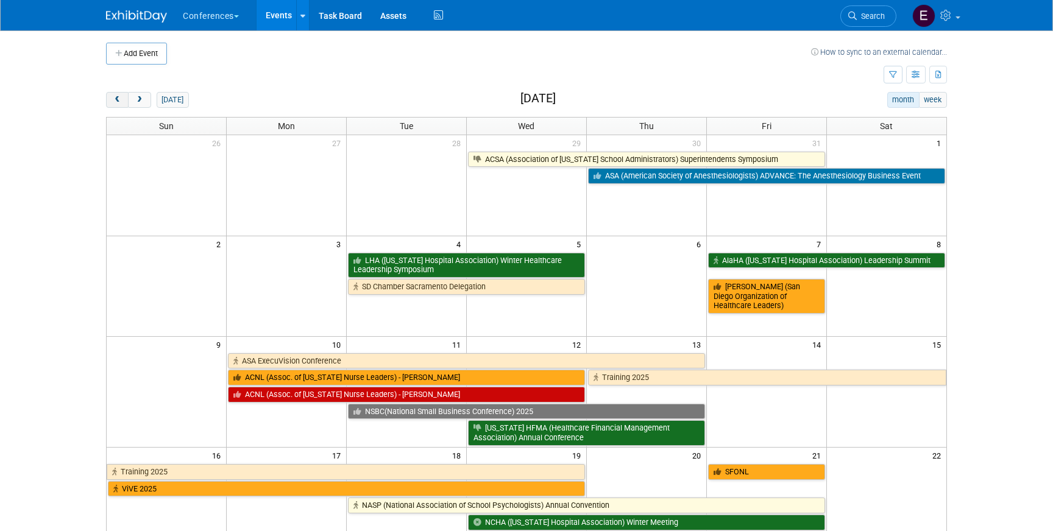
click at [118, 101] on span "prev" at bounding box center [117, 100] width 9 height 8
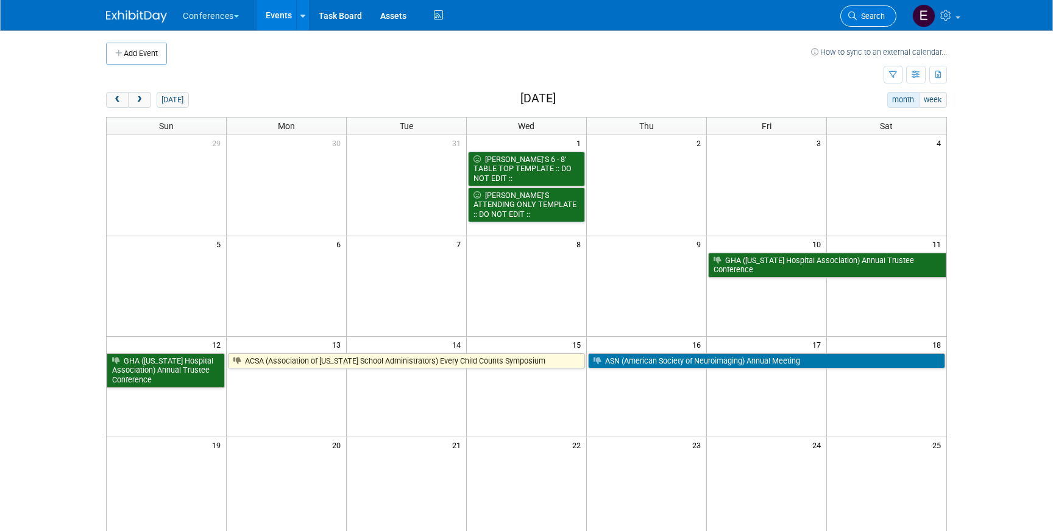
click at [869, 16] on span "Search" at bounding box center [870, 16] width 28 height 9
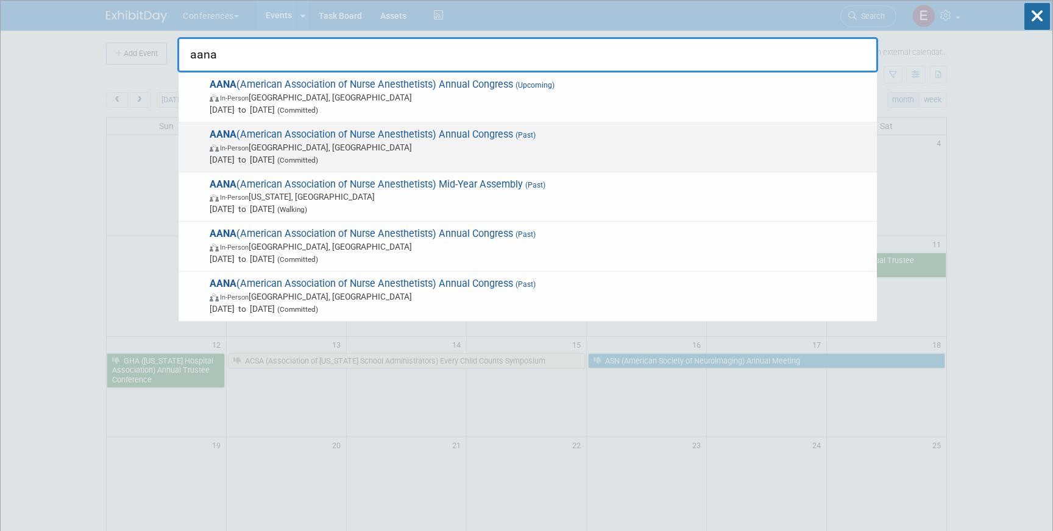
type input "aana"
click at [375, 148] on span "In-Person [GEOGRAPHIC_DATA], [GEOGRAPHIC_DATA]" at bounding box center [540, 147] width 661 height 12
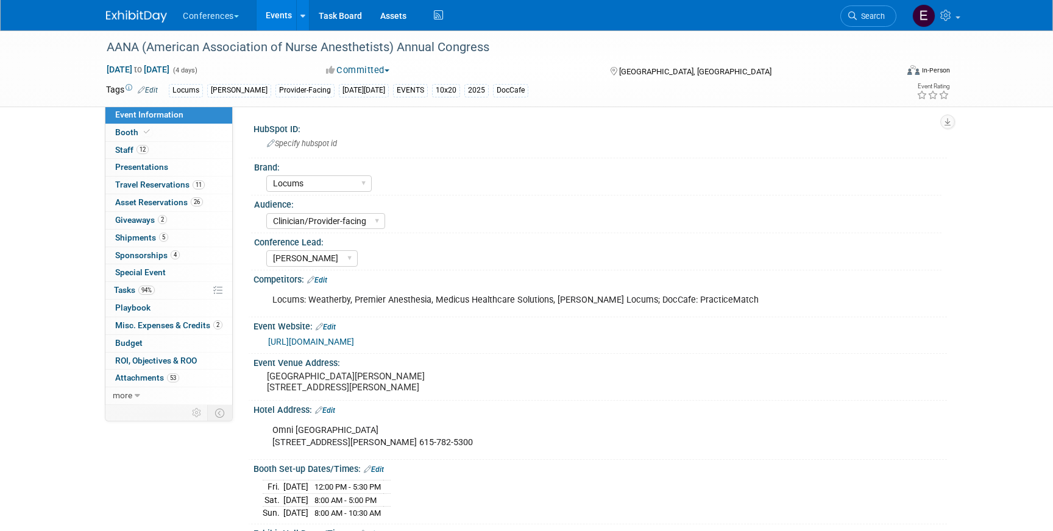
select select "Locums"
select select "Clinician/Provider-facing"
select select "[PERSON_NAME]"
click at [180, 289] on link "94% Tasks 94%" at bounding box center [168, 290] width 127 height 17
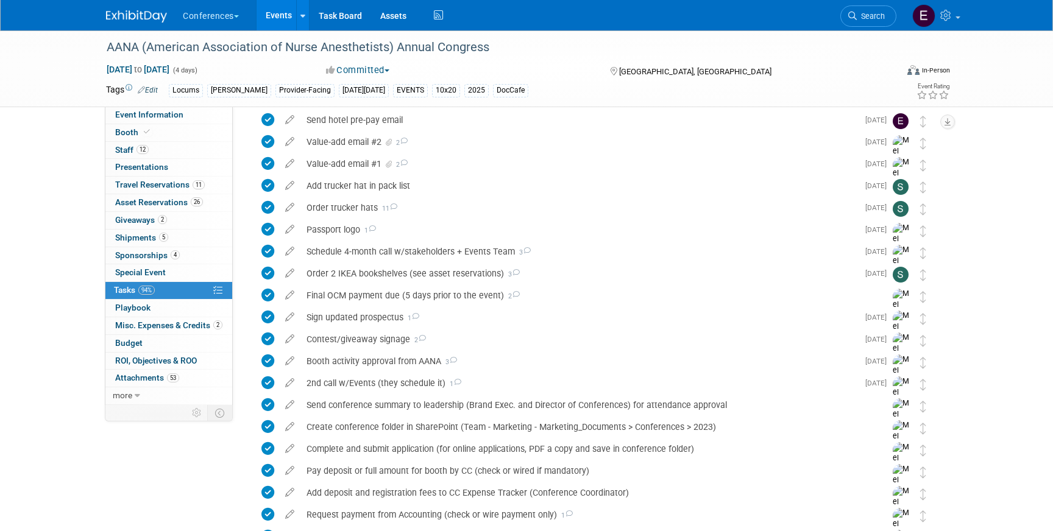
scroll to position [1218, 0]
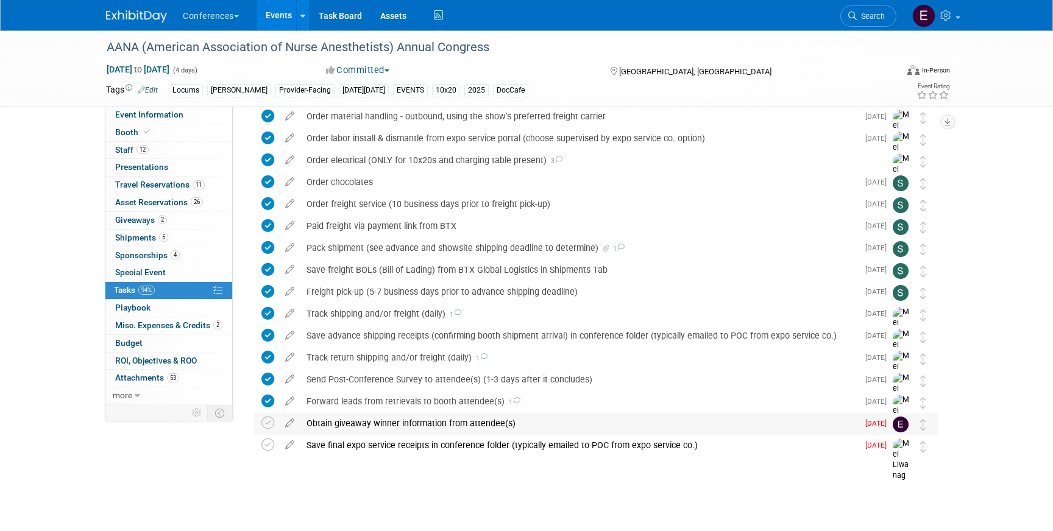
click at [356, 426] on div "Obtain giveaway winner information from attendee(s)" at bounding box center [578, 423] width 557 height 21
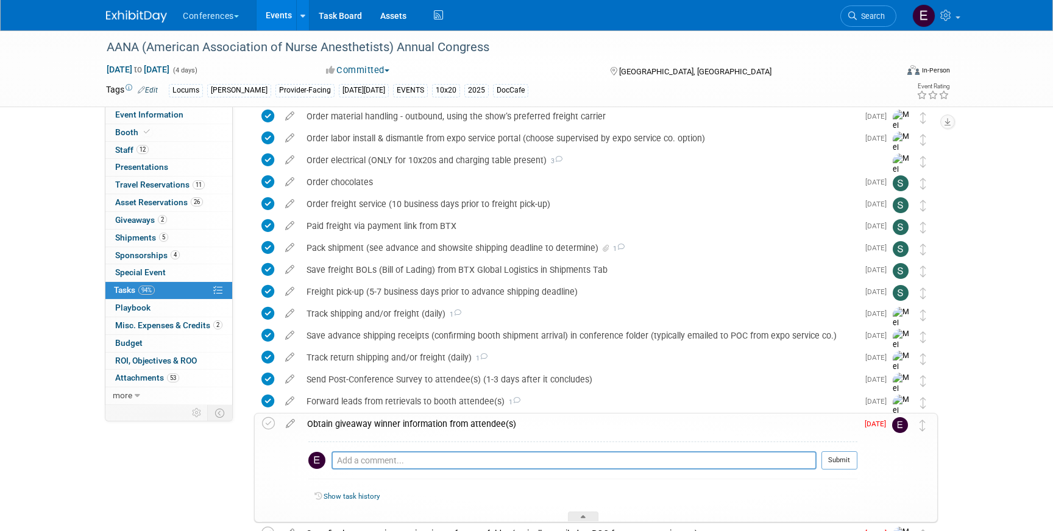
scroll to position [1307, 0]
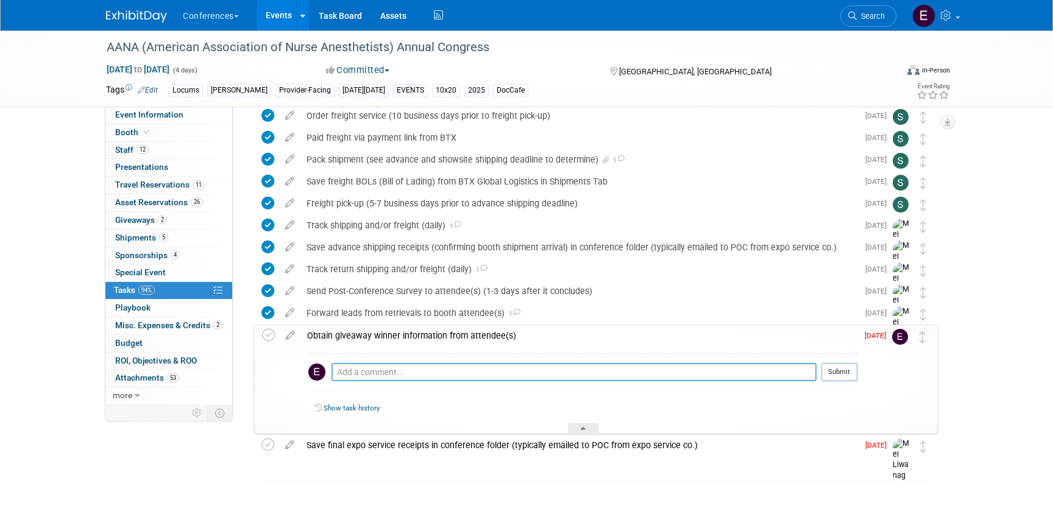
click at [382, 370] on textarea at bounding box center [573, 372] width 485 height 18
click at [869, 16] on span "Search" at bounding box center [870, 16] width 28 height 9
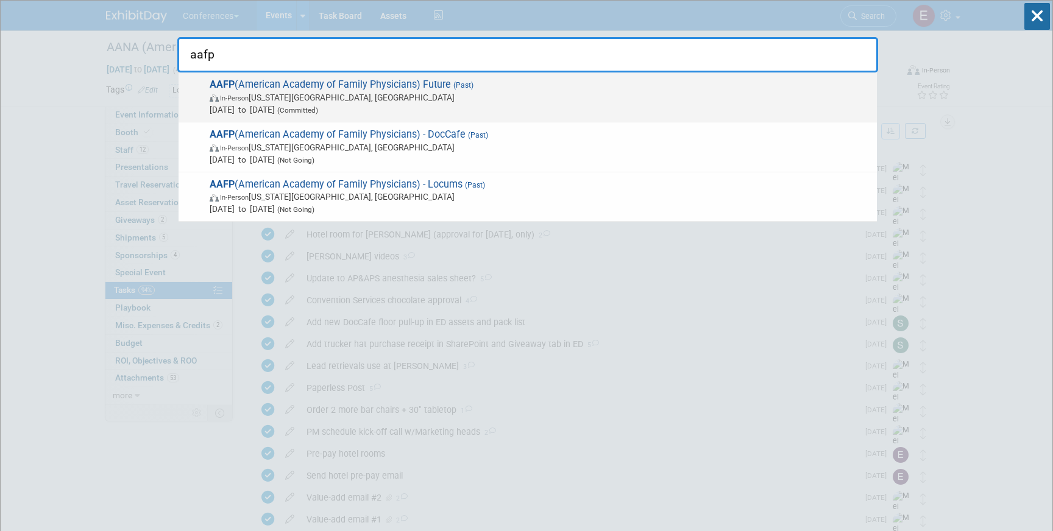
type input "aafp"
click at [434, 94] on span "In-Person Kansas City, MO" at bounding box center [540, 97] width 661 height 12
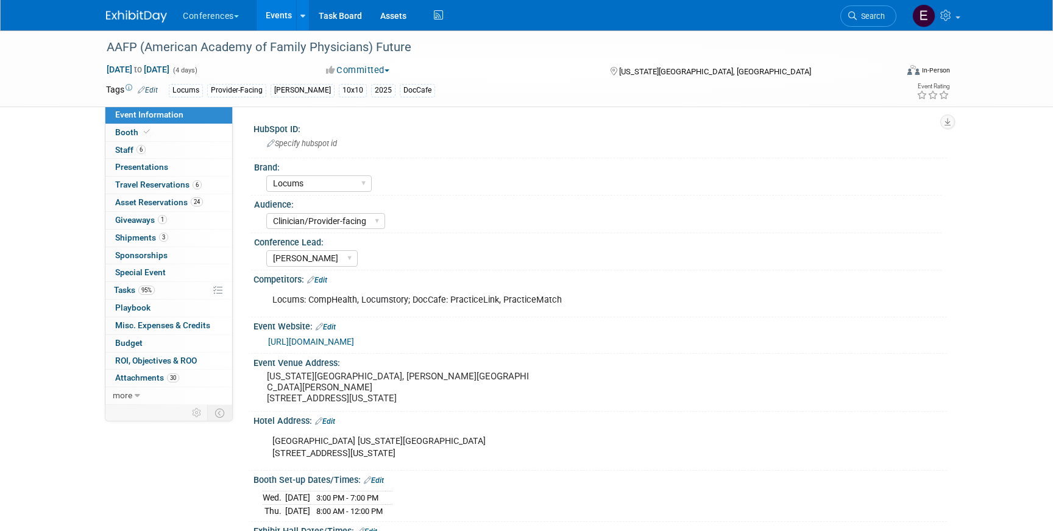
select select "Locums"
select select "Clinician/Provider-facing"
select select "Mel"
click at [166, 287] on link "95% Tasks 95%" at bounding box center [168, 290] width 127 height 17
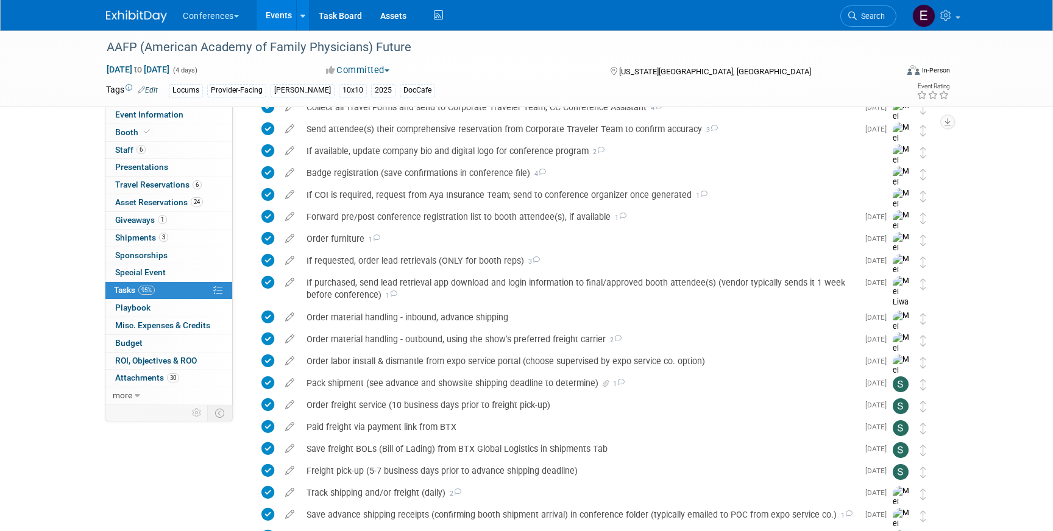
scroll to position [692, 0]
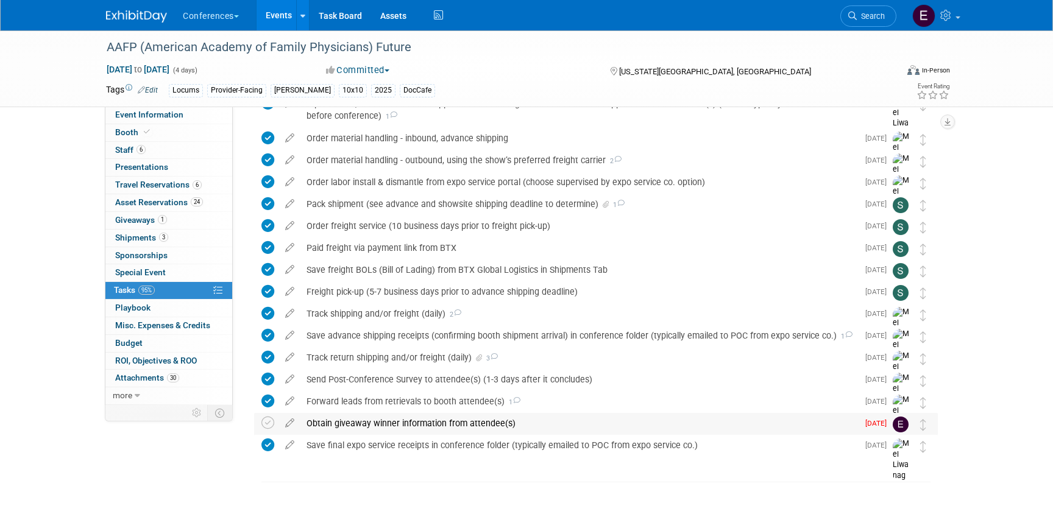
click at [367, 420] on div "Obtain giveaway winner information from attendee(s)" at bounding box center [578, 423] width 557 height 21
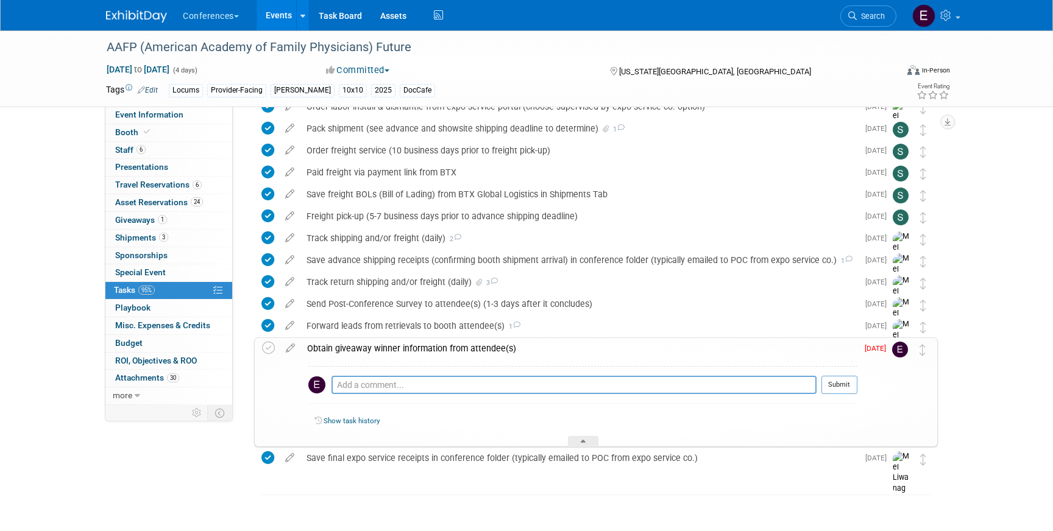
scroll to position [780, 0]
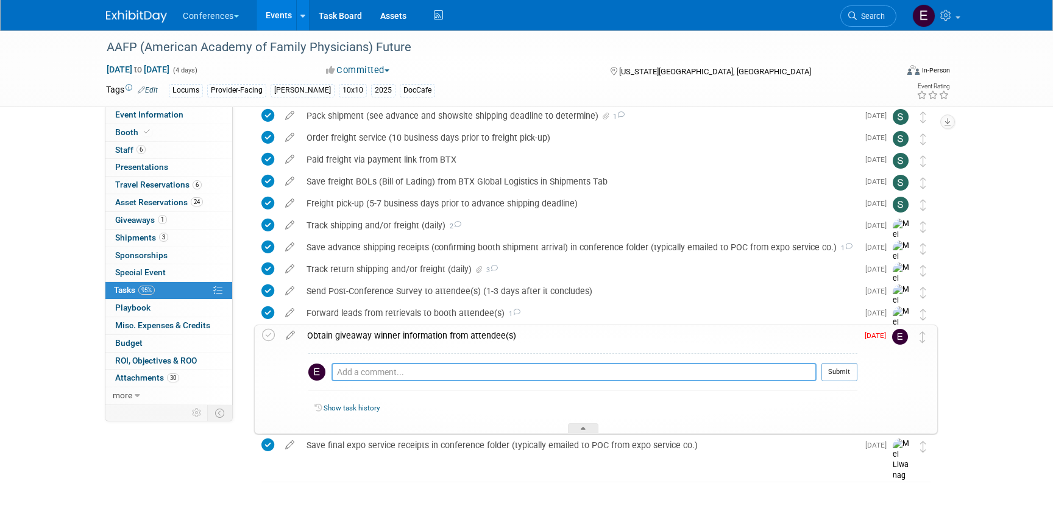
click at [356, 370] on textarea at bounding box center [573, 372] width 485 height 18
type textarea "N/a no response from booth reps"
click at [833, 379] on button "Submit" at bounding box center [839, 372] width 36 height 18
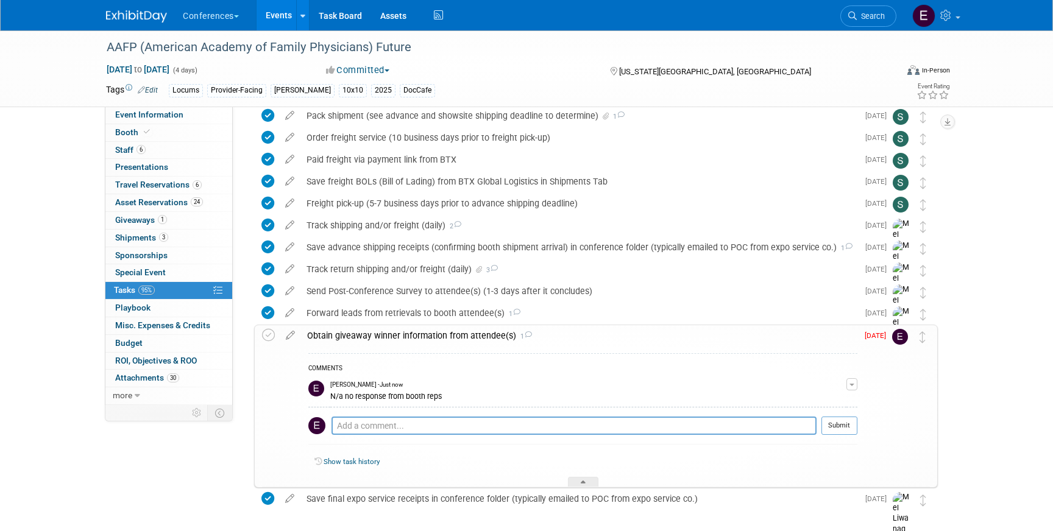
click at [265, 344] on td at bounding box center [271, 405] width 18 height 161
click at [270, 334] on icon at bounding box center [268, 335] width 13 height 13
click at [138, 210] on link "24 Asset Reservations 24" at bounding box center [168, 202] width 127 height 17
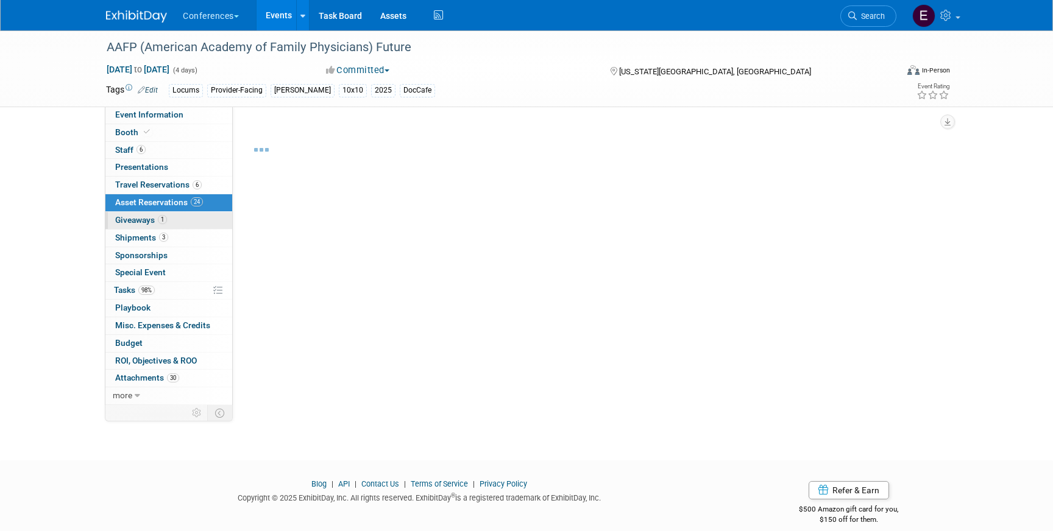
click at [138, 213] on link "1 Giveaways 1" at bounding box center [168, 220] width 127 height 17
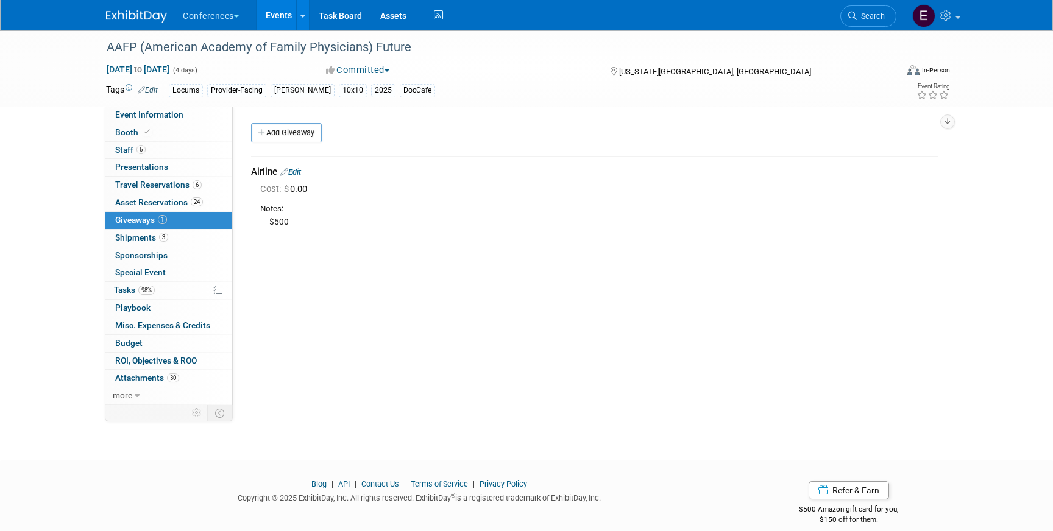
click at [296, 172] on link "Edit" at bounding box center [290, 172] width 21 height 9
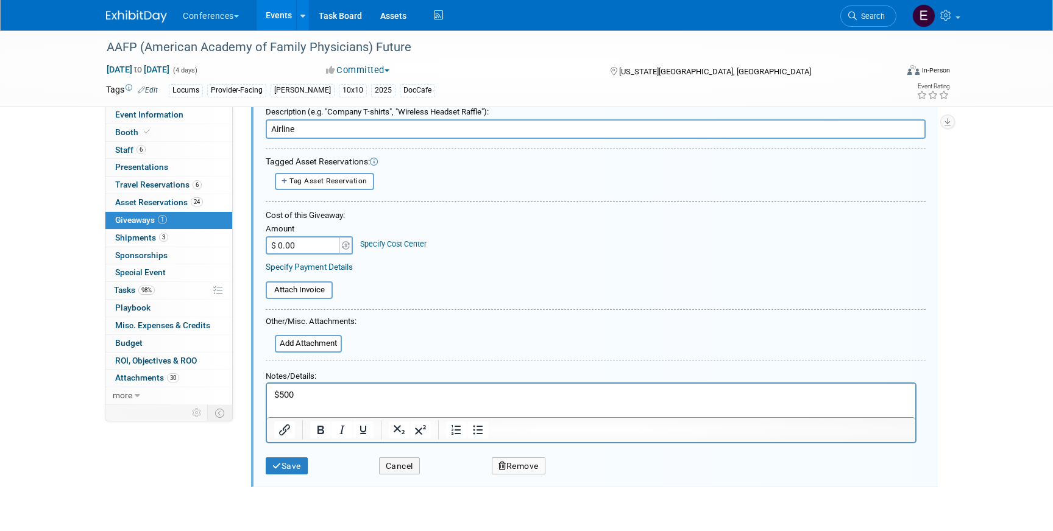
scroll to position [68, 0]
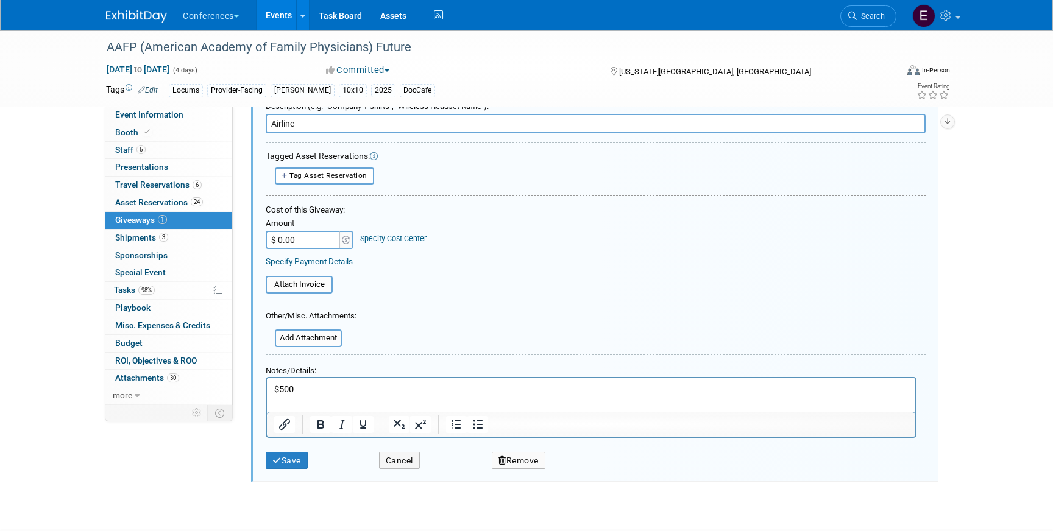
click at [509, 459] on button "Remove" at bounding box center [519, 461] width 54 height 18
click at [580, 476] on link "Yes" at bounding box center [587, 469] width 35 height 19
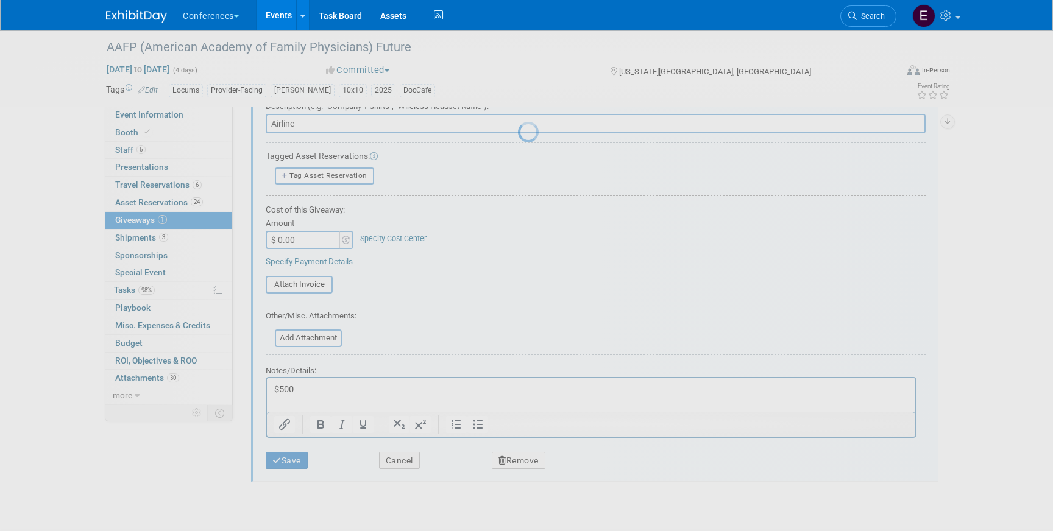
scroll to position [14, 0]
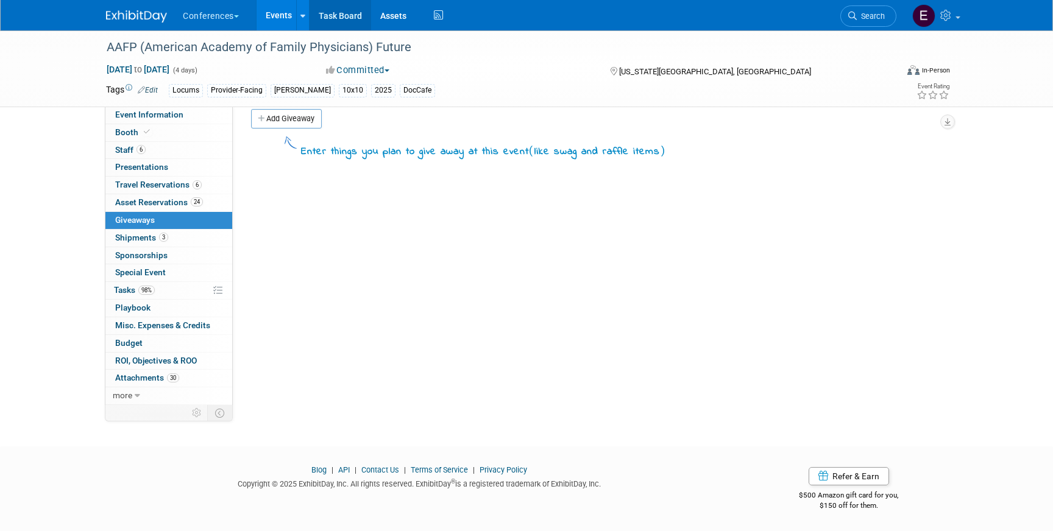
click at [358, 23] on link "Task Board" at bounding box center [340, 15] width 62 height 30
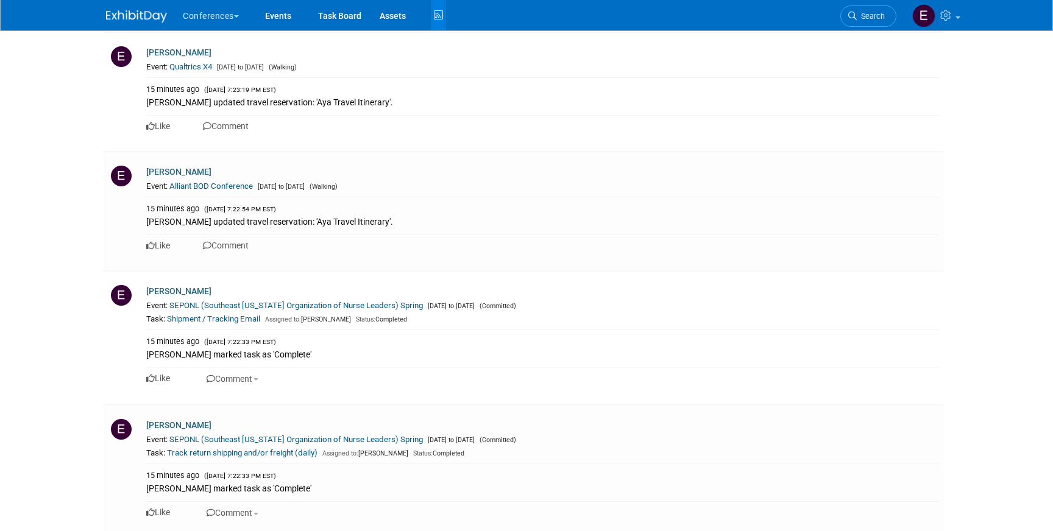
scroll to position [4260, 0]
